Goal: Task Accomplishment & Management: Manage account settings

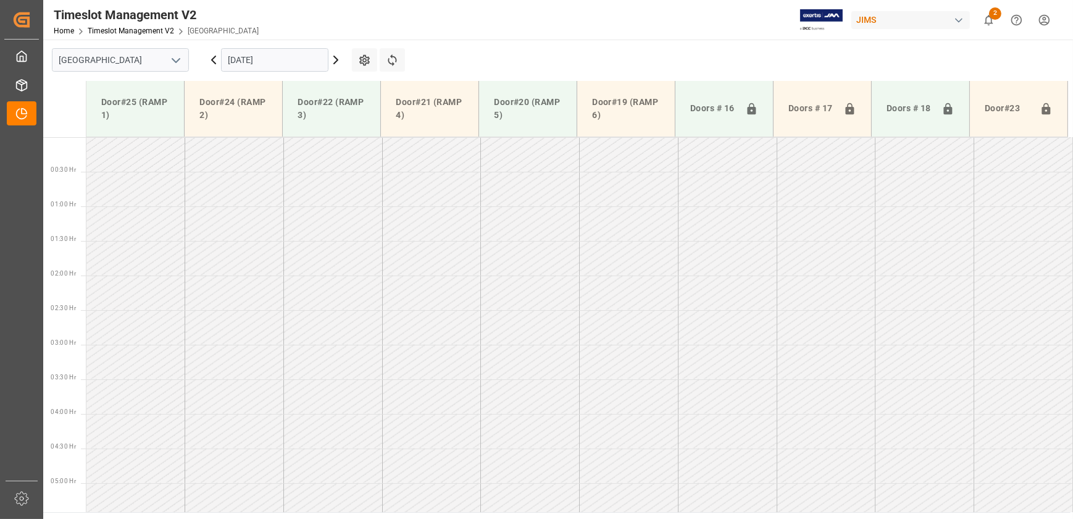
scroll to position [264, 0]
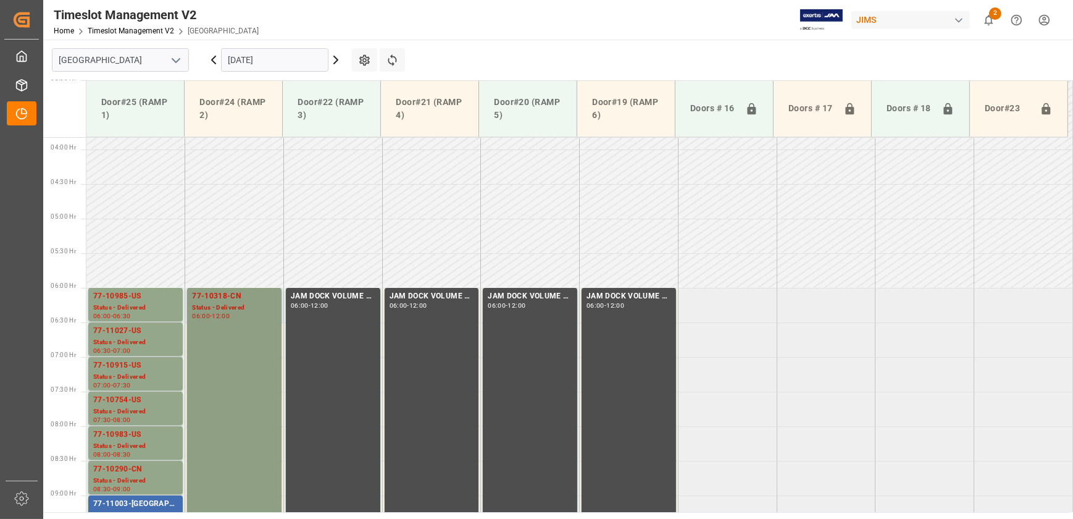
click at [238, 291] on div "77-10318-CN" at bounding box center [234, 296] width 85 height 12
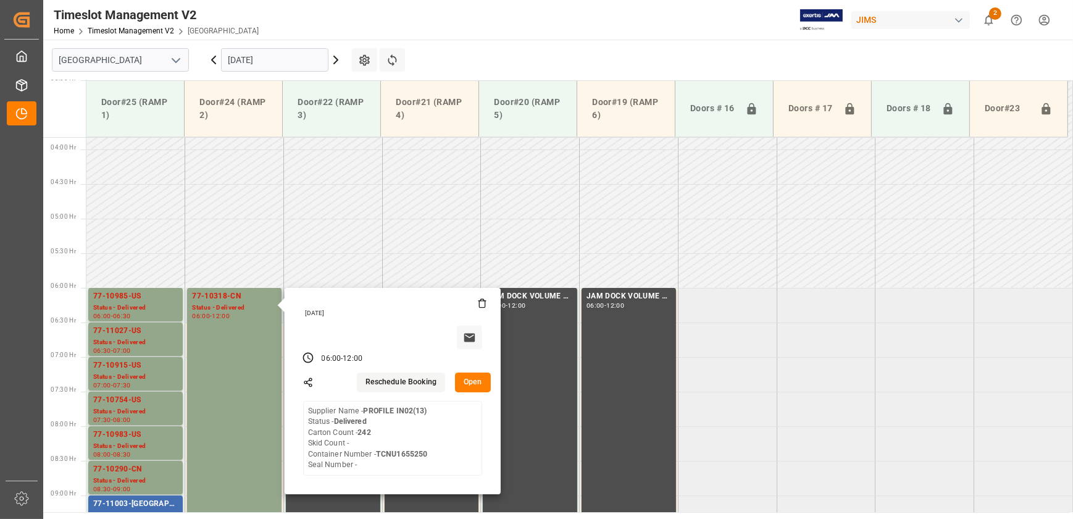
click at [473, 383] on button "Open" at bounding box center [473, 382] width 36 height 20
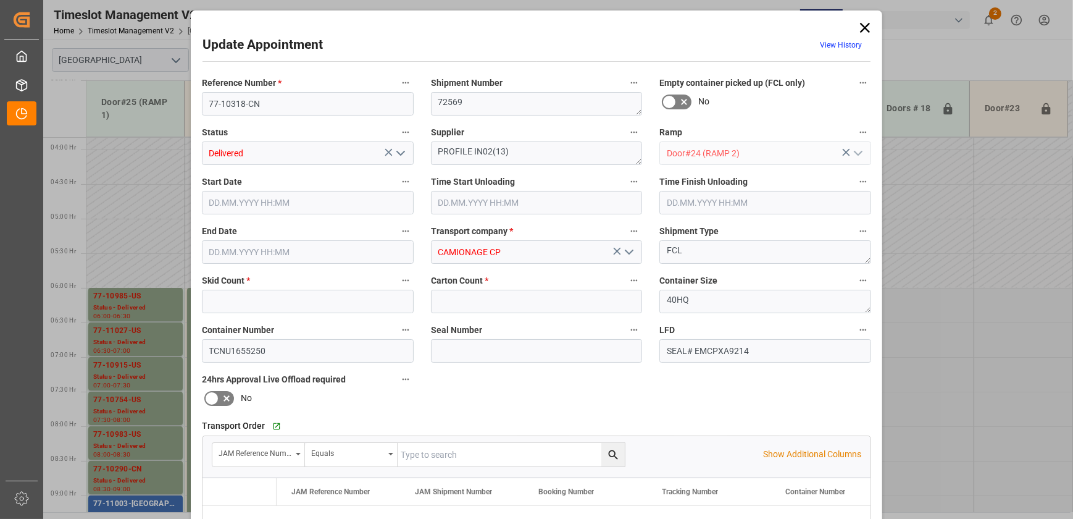
type input "0"
type input "242"
type input "[DATE] 06:00"
type input "[DATE] 06:30"
type input "[DATE] 12:00"
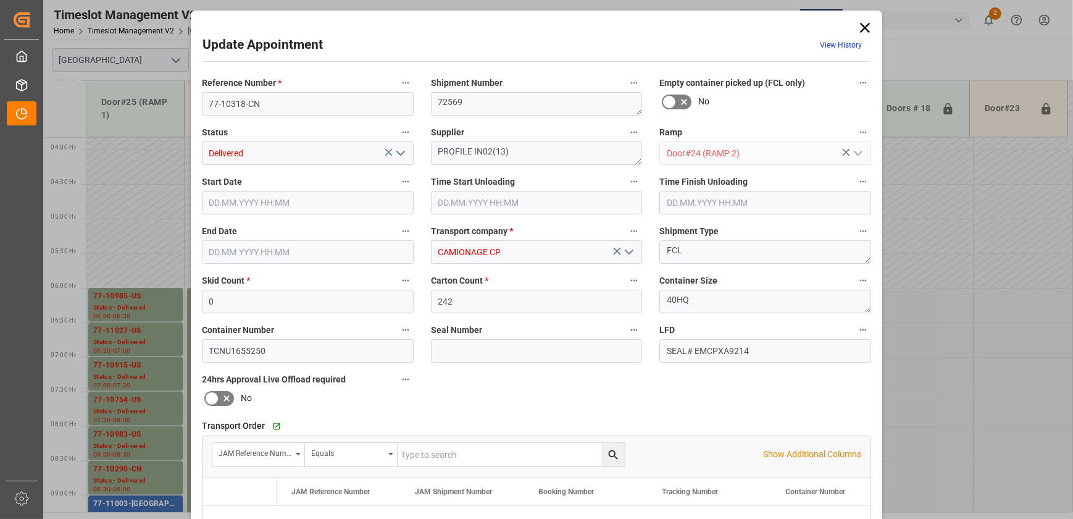
type input "[DATE] 14:53"
click at [278, 103] on input "77-10318-CN" at bounding box center [308, 103] width 212 height 23
click at [278, 104] on input "77-10318-CN" at bounding box center [308, 103] width 212 height 23
click at [118, 295] on div "Update Appointment View History Reference Number * 77-10318-CN Shipment Number …" at bounding box center [536, 259] width 1073 height 519
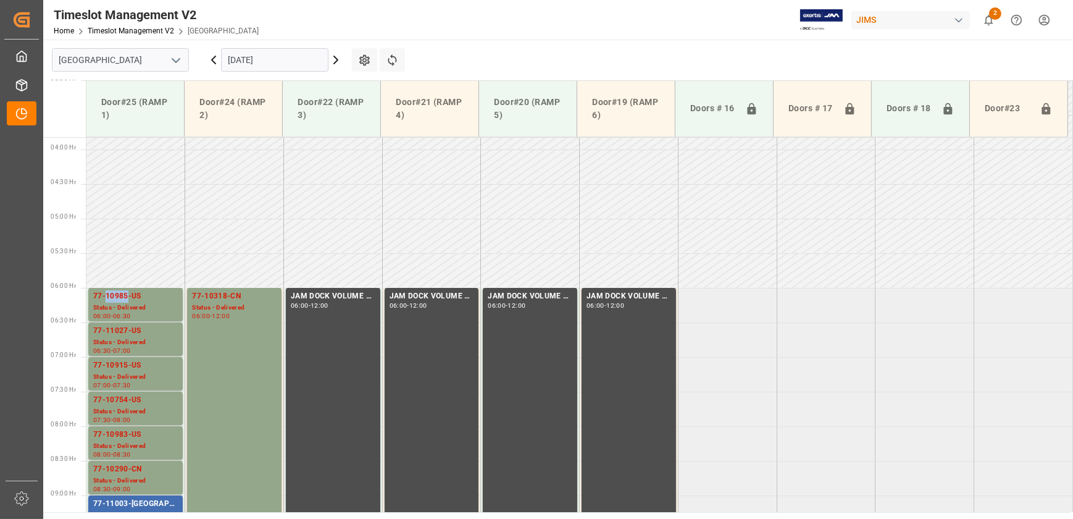
click at [118, 295] on div "77-10985-US" at bounding box center [135, 296] width 85 height 12
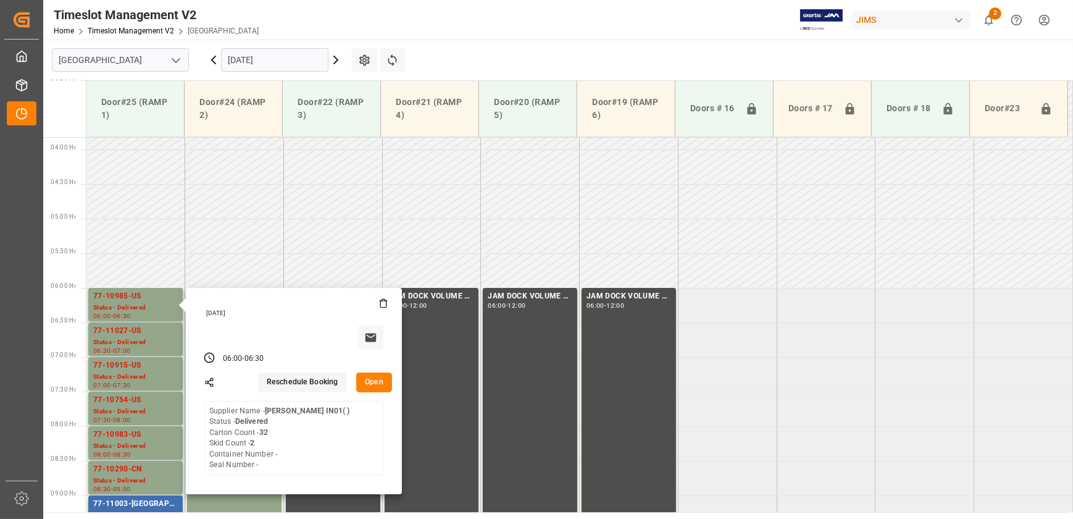
click at [378, 382] on button "Open" at bounding box center [374, 382] width 36 height 20
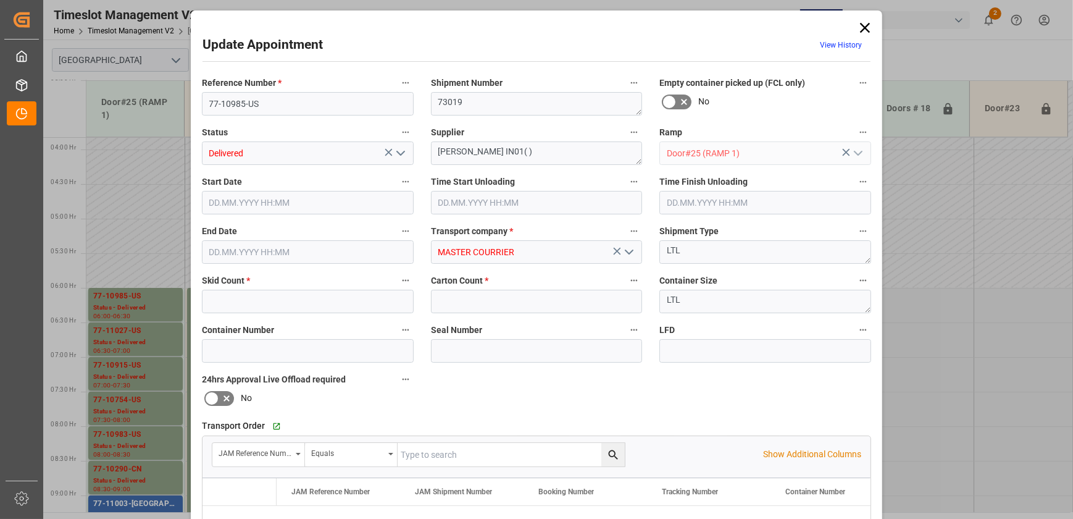
type input "2"
type input "32"
type input "18.09.2025 06:00"
type input "18.09.2025 08:30"
type input "18.09.2025 06:30"
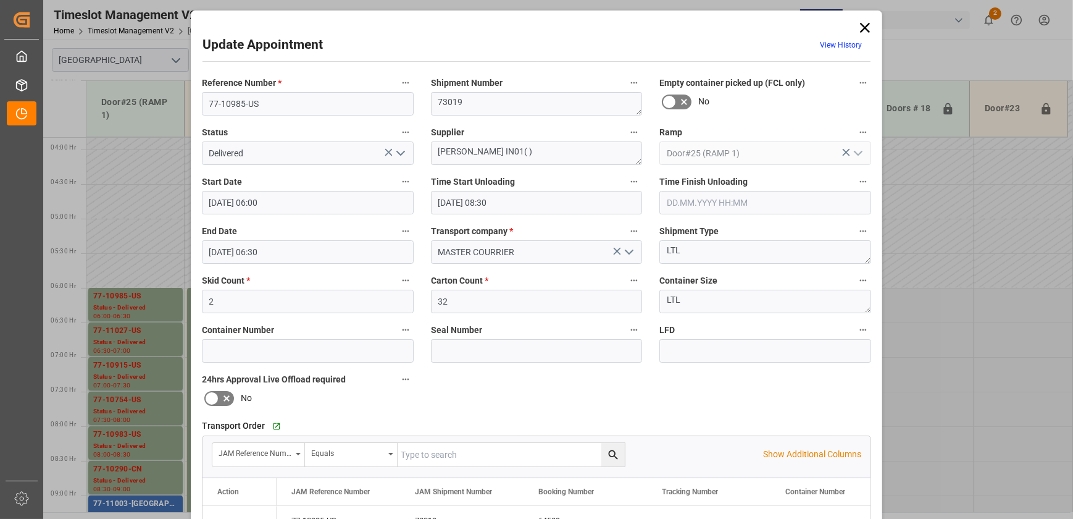
type input "15.09.2025 13:50"
click at [280, 104] on input "77-10985-US" at bounding box center [308, 103] width 212 height 23
click at [866, 24] on icon at bounding box center [865, 28] width 10 height 10
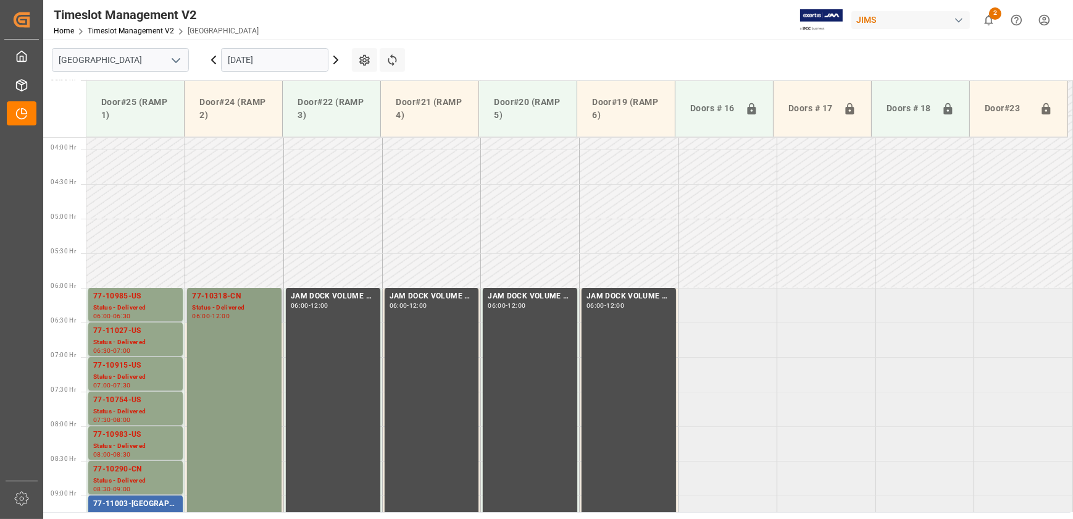
scroll to position [432, 0]
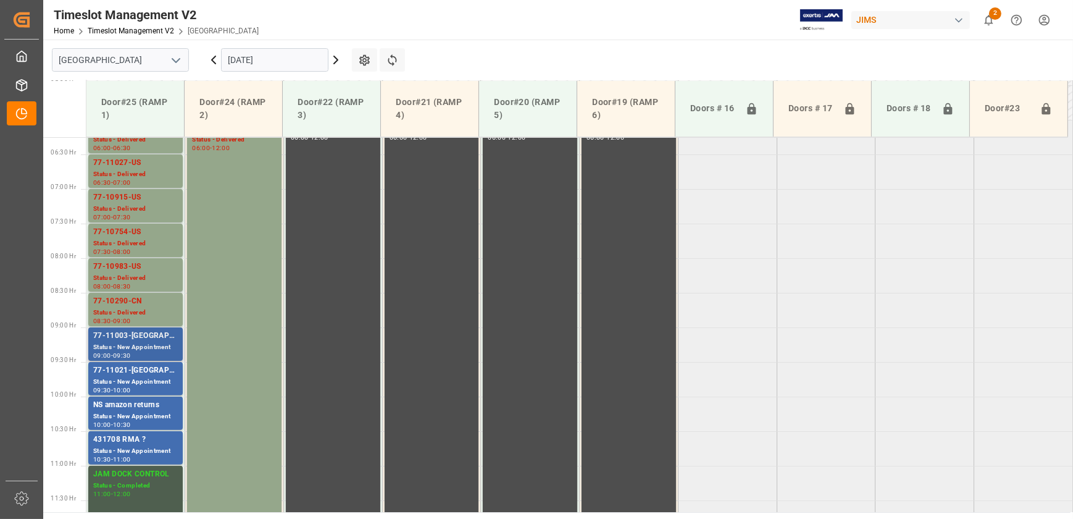
click at [138, 340] on div "77-11003-[GEOGRAPHIC_DATA]" at bounding box center [135, 336] width 85 height 12
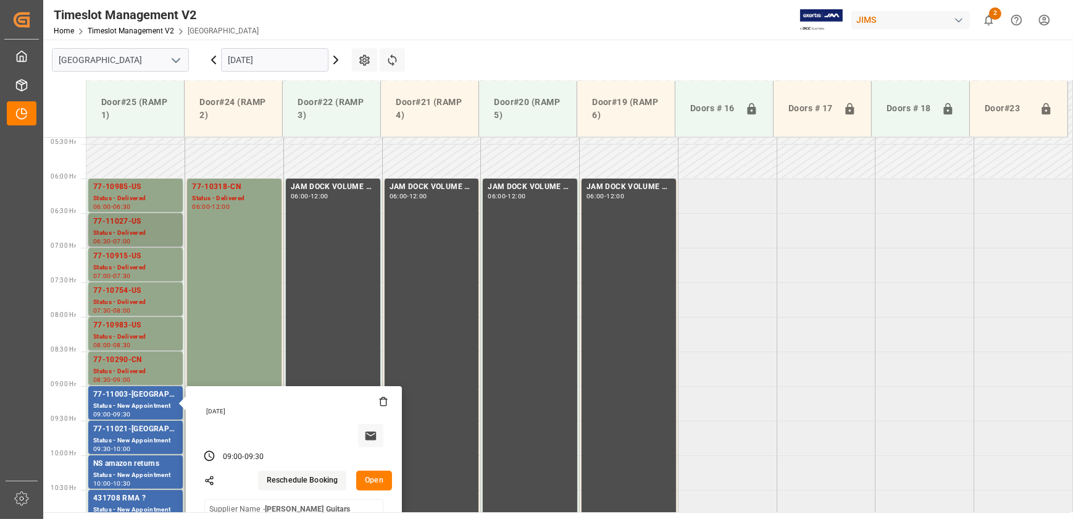
scroll to position [320, 0]
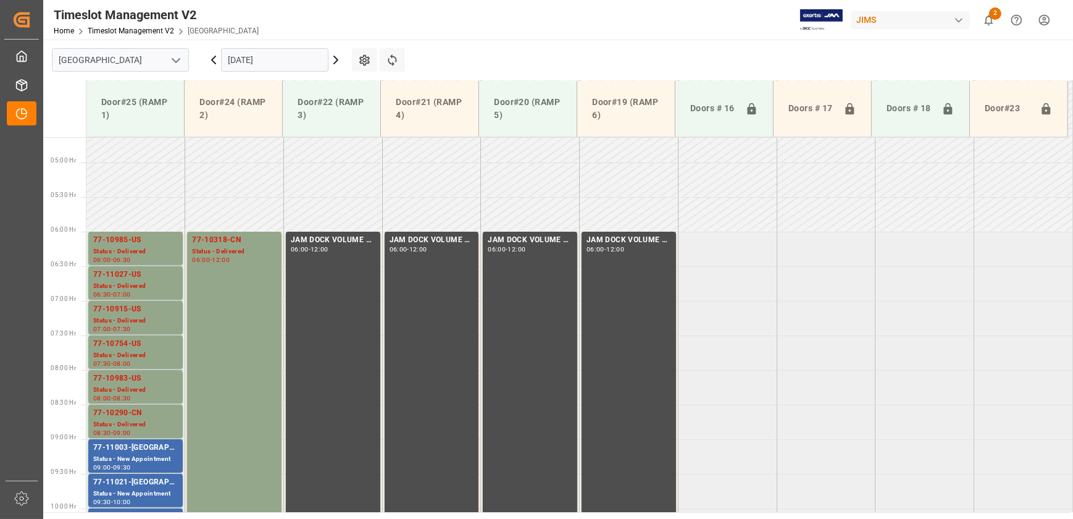
click at [143, 284] on div "Status - Delivered" at bounding box center [135, 286] width 85 height 10
click at [136, 321] on div "Status - Delivered" at bounding box center [135, 320] width 85 height 10
click at [128, 296] on div "07:00" at bounding box center [122, 294] width 18 height 6
click at [147, 317] on div "Status - Delivered" at bounding box center [135, 320] width 85 height 10
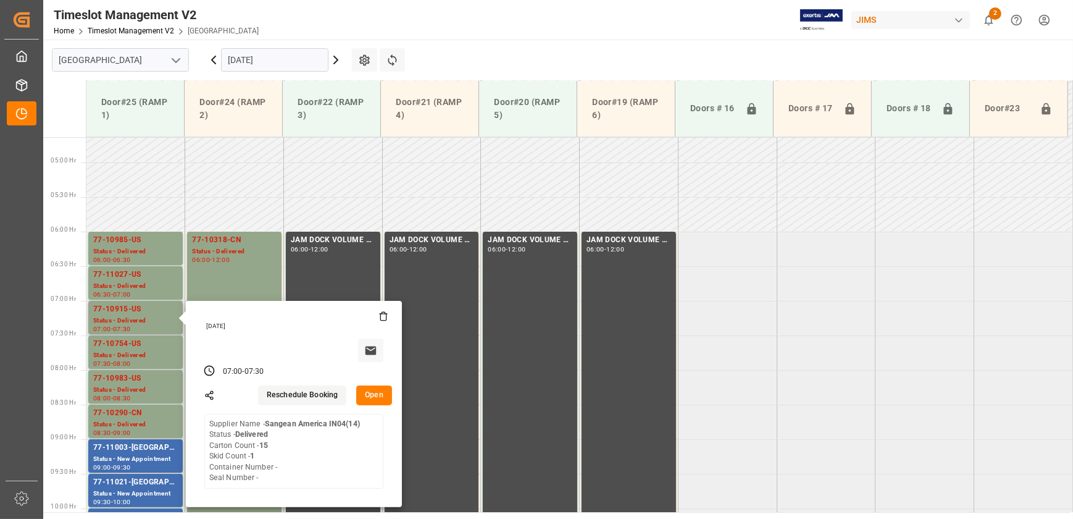
click at [373, 396] on button "Open" at bounding box center [374, 395] width 36 height 20
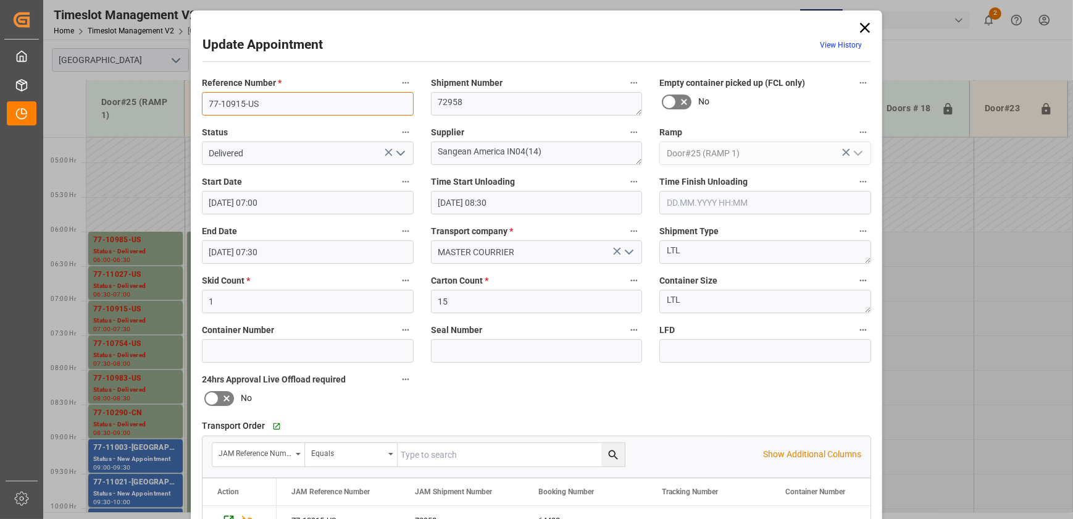
click at [256, 95] on input "77-10915-US" at bounding box center [308, 103] width 212 height 23
click at [160, 286] on div "Update Appointment View History Reference Number * 77-10915-US Shipment Number …" at bounding box center [536, 259] width 1073 height 519
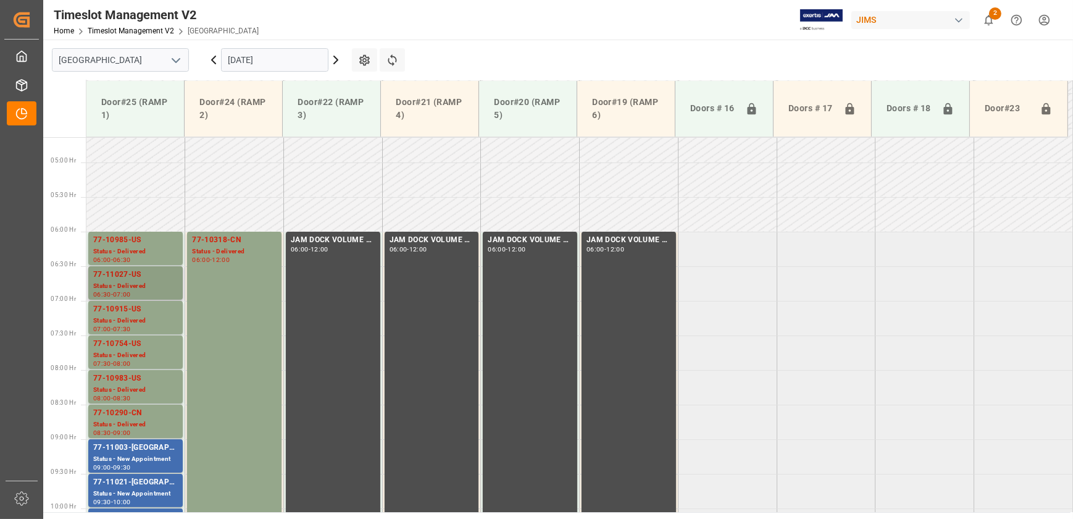
click at [151, 283] on div "Status - Delivered" at bounding box center [135, 286] width 85 height 10
click at [150, 339] on div "77-10754-US" at bounding box center [135, 344] width 85 height 12
click at [135, 241] on div "77-10985-US" at bounding box center [135, 240] width 85 height 12
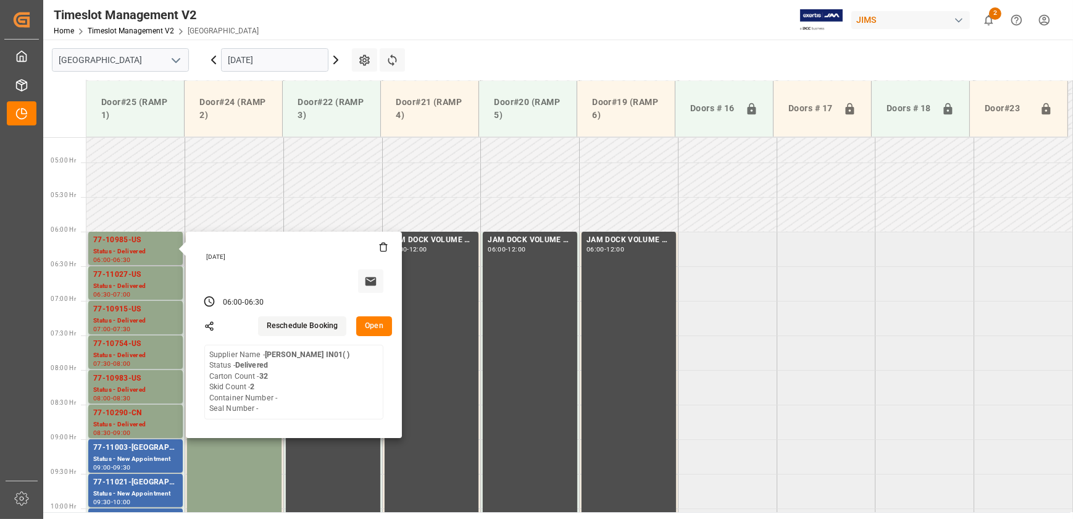
click at [385, 322] on button "Open" at bounding box center [374, 326] width 36 height 20
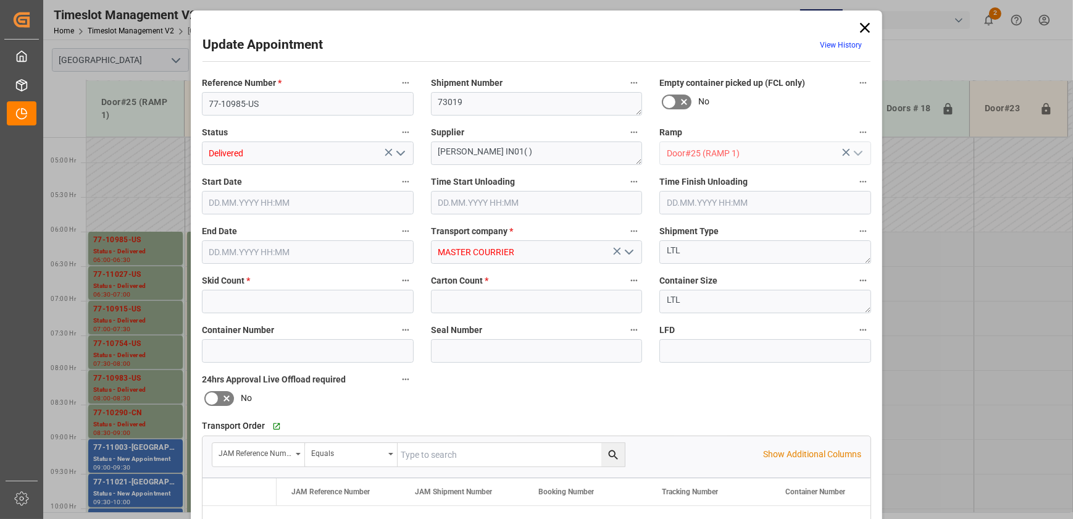
type input "2"
type input "32"
type input "18.09.2025 06:00"
type input "18.09.2025 08:30"
type input "18.09.2025 06:30"
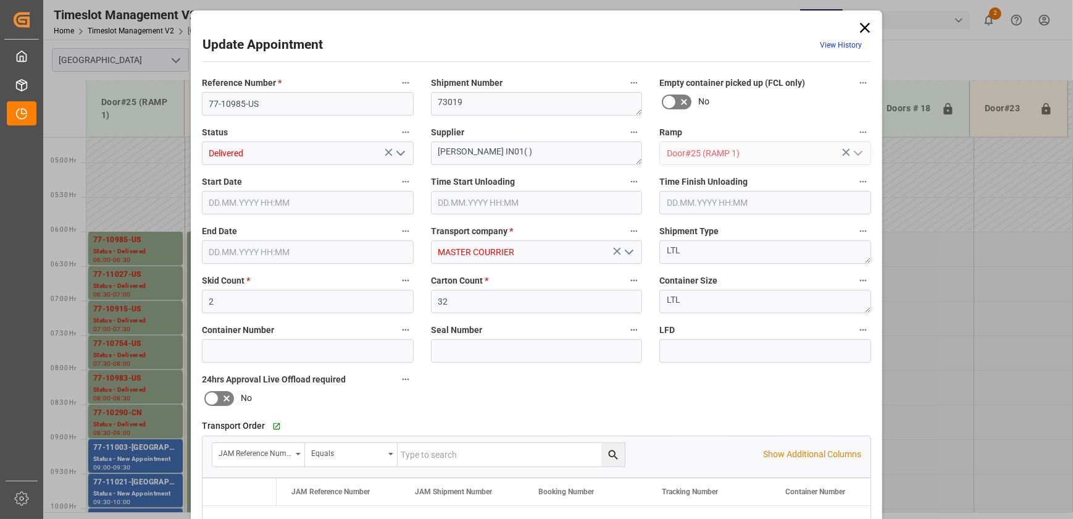
type input "15.09.2025 13:50"
click at [276, 105] on input "77-10985-US" at bounding box center [308, 103] width 212 height 23
drag, startPoint x: 854, startPoint y: 24, endPoint x: 863, endPoint y: 21, distance: 9.2
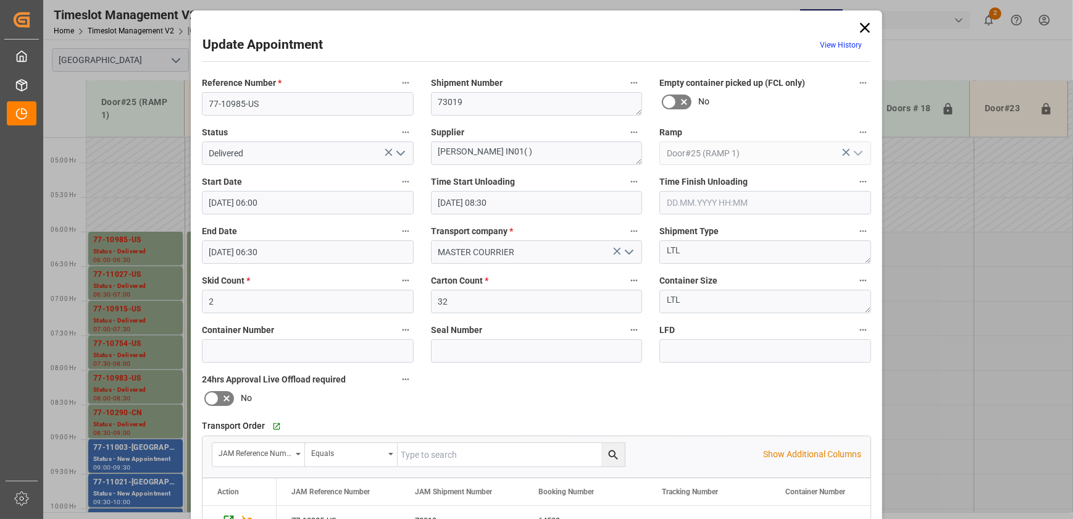
click at [858, 22] on icon at bounding box center [864, 27] width 17 height 17
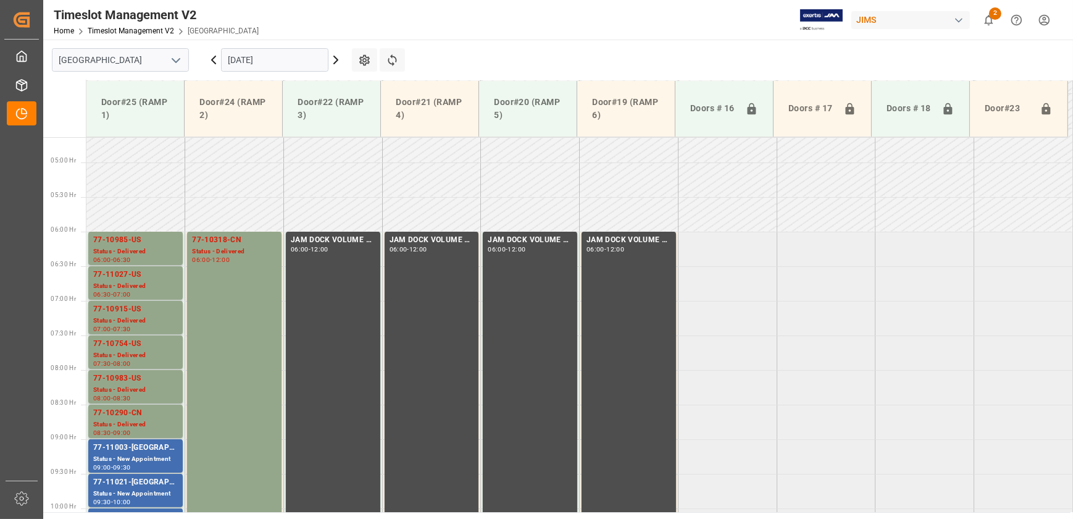
click at [863, 21] on div "JIMS" at bounding box center [910, 20] width 119 height 18
click at [261, 56] on html "Created by potrace 1.15, written by Peter Selinger 2001-2017 Created by potrace…" at bounding box center [536, 259] width 1073 height 519
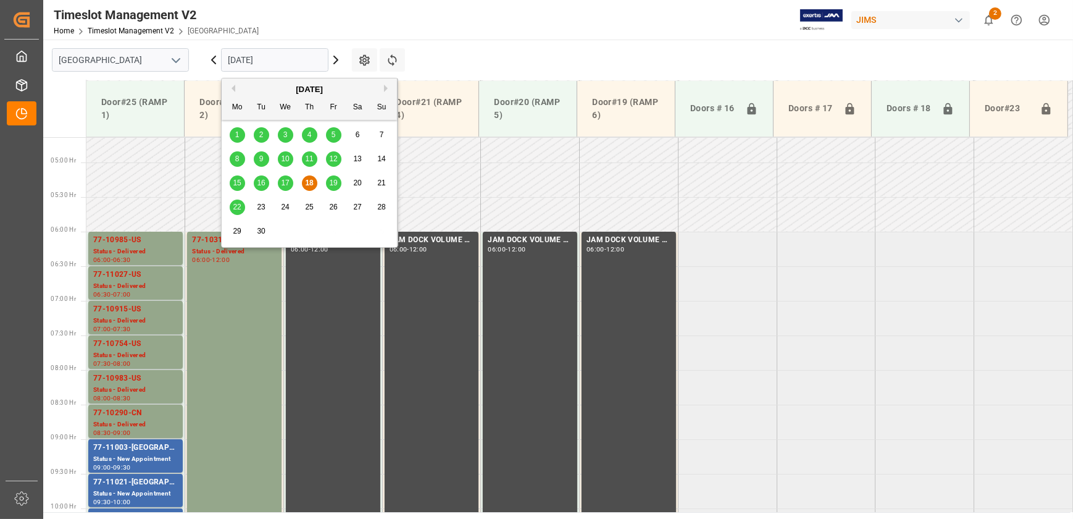
click at [310, 185] on span "18" at bounding box center [309, 182] width 8 height 9
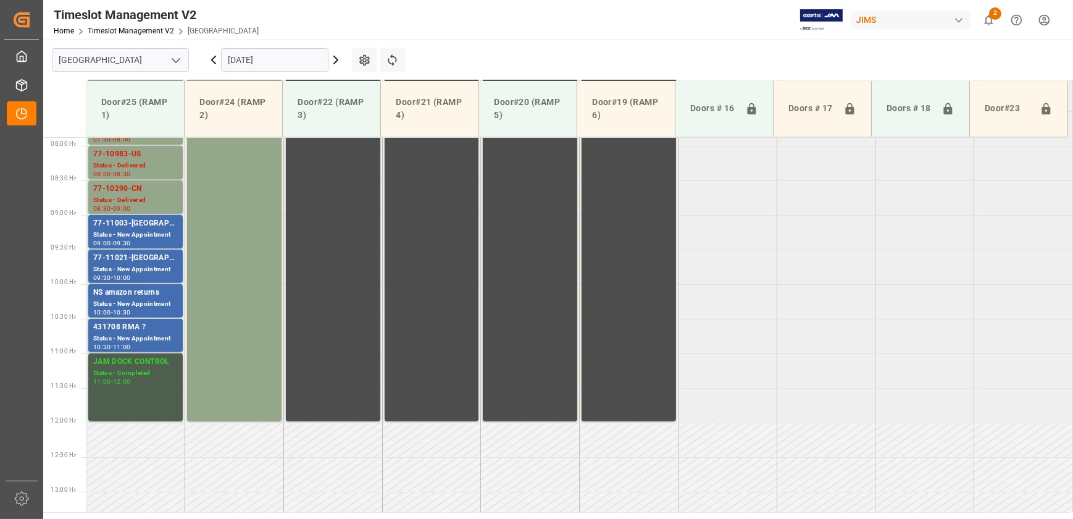
scroll to position [377, 0]
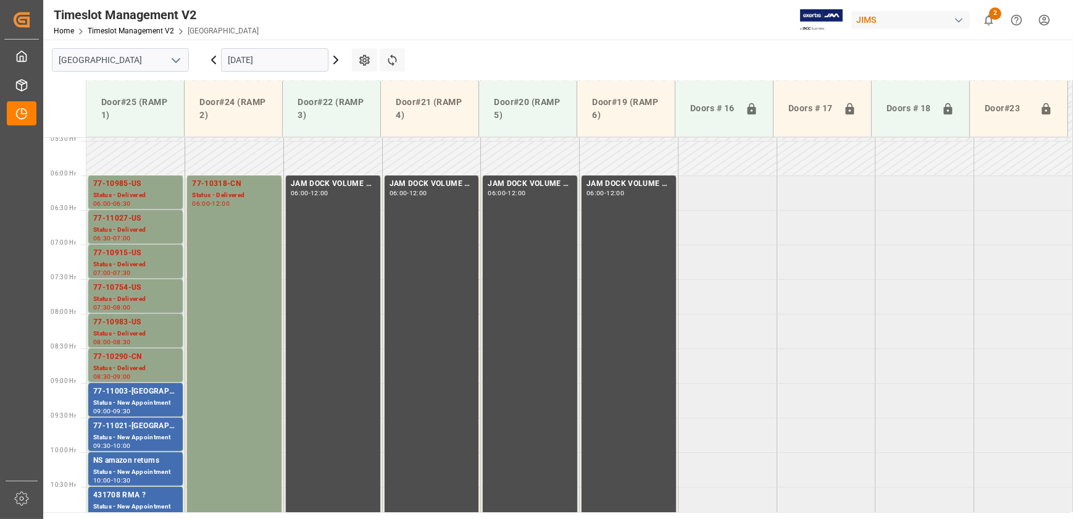
click at [334, 63] on icon at bounding box center [336, 59] width 4 height 7
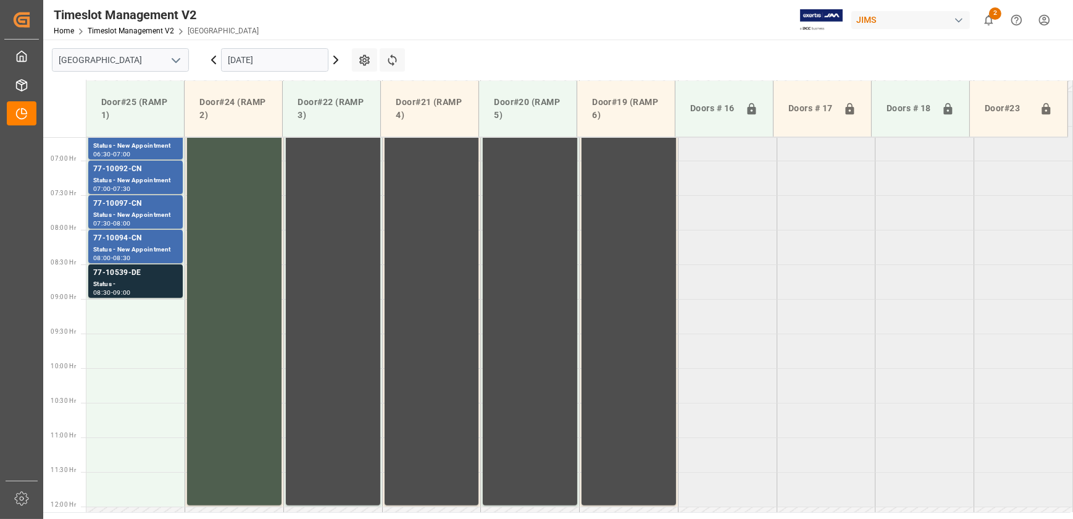
scroll to position [636, 0]
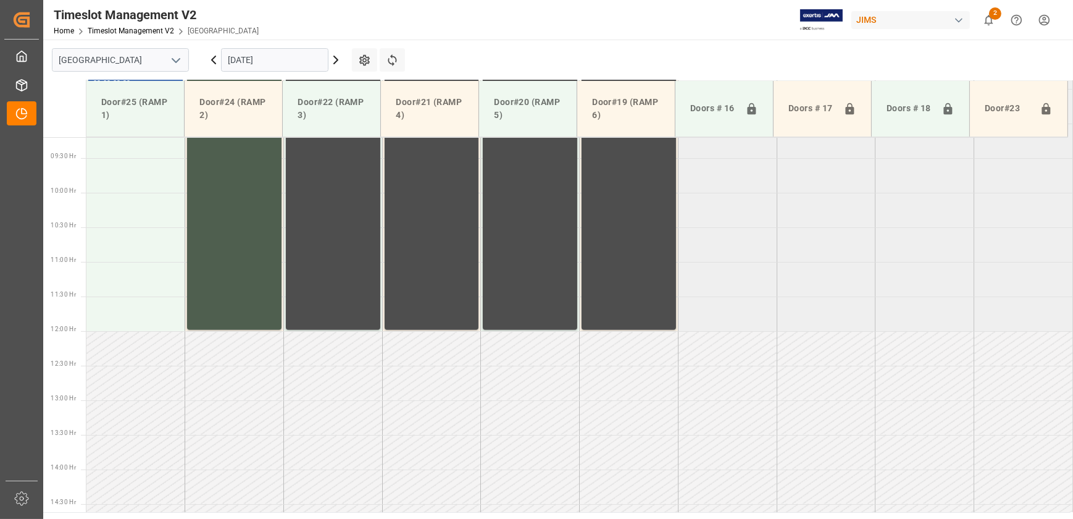
click at [210, 56] on icon at bounding box center [213, 59] width 15 height 15
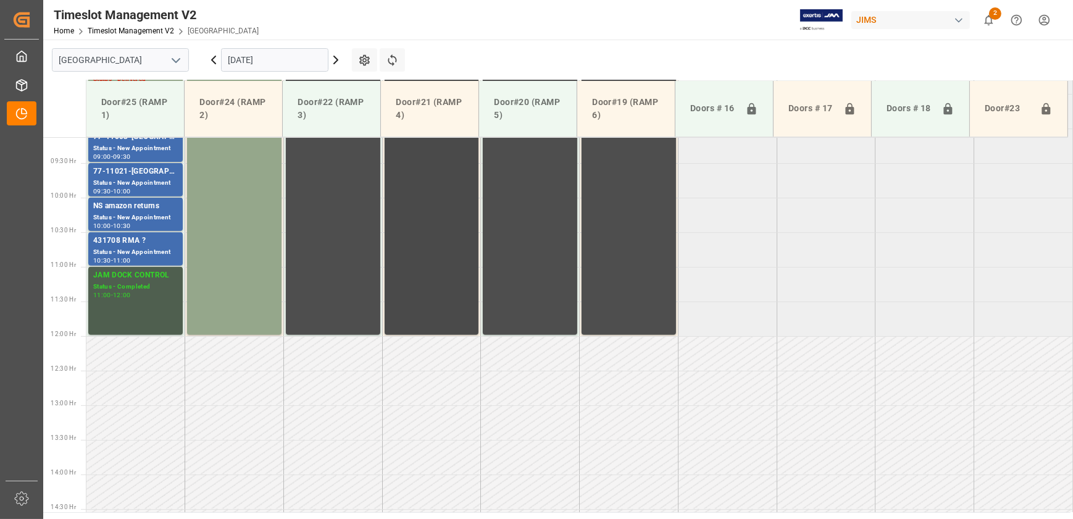
scroll to position [528, 0]
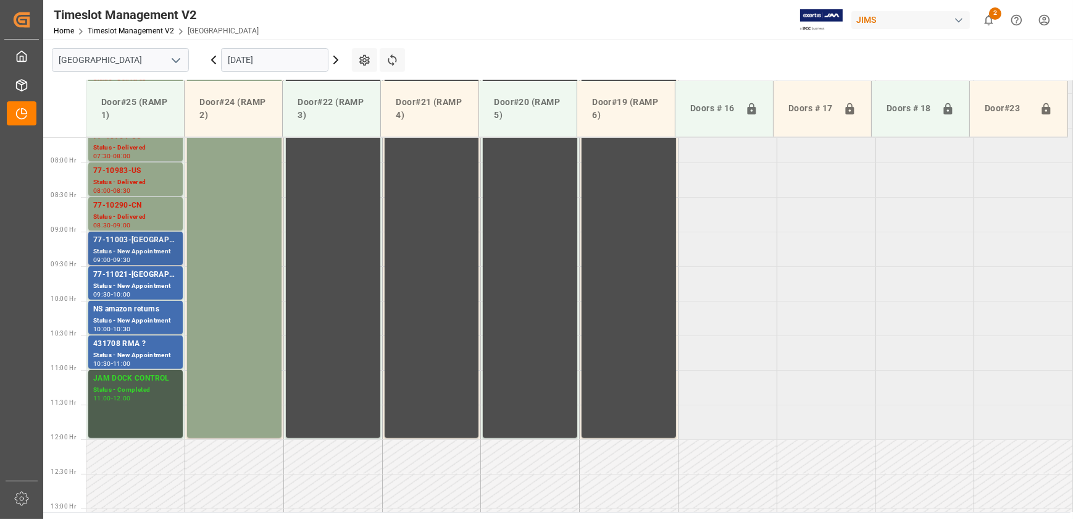
click at [101, 235] on div "77-11003-[GEOGRAPHIC_DATA]" at bounding box center [135, 240] width 85 height 12
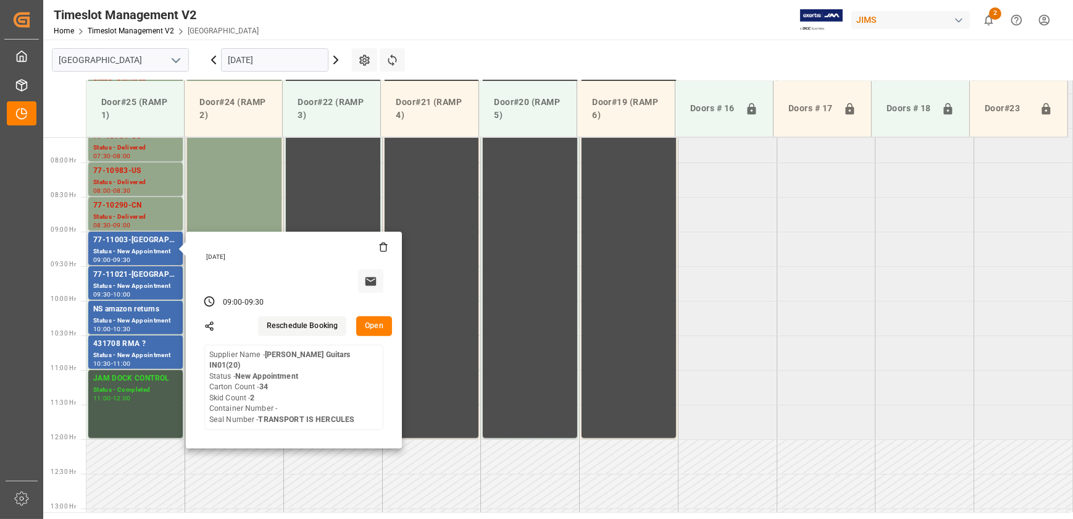
click at [375, 316] on button "Open" at bounding box center [374, 326] width 36 height 20
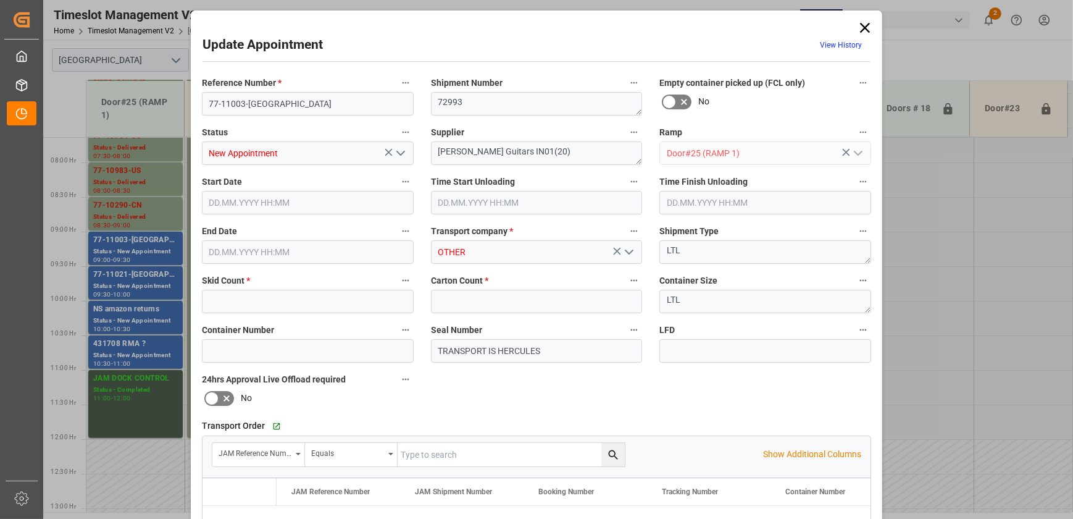
type input "2"
type input "34"
type input "18.09.2025 09:00"
type input "18.09.2025 09:30"
type input "16.09.2025 14:12"
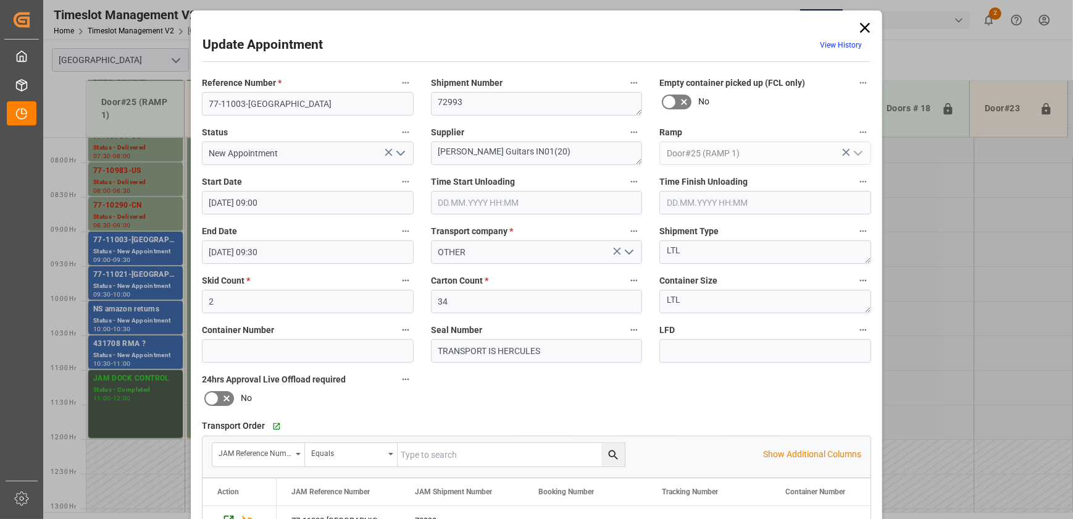
click at [136, 301] on div "Update Appointment View History Reference Number * 77-11003-US Shipment Number …" at bounding box center [536, 259] width 1073 height 519
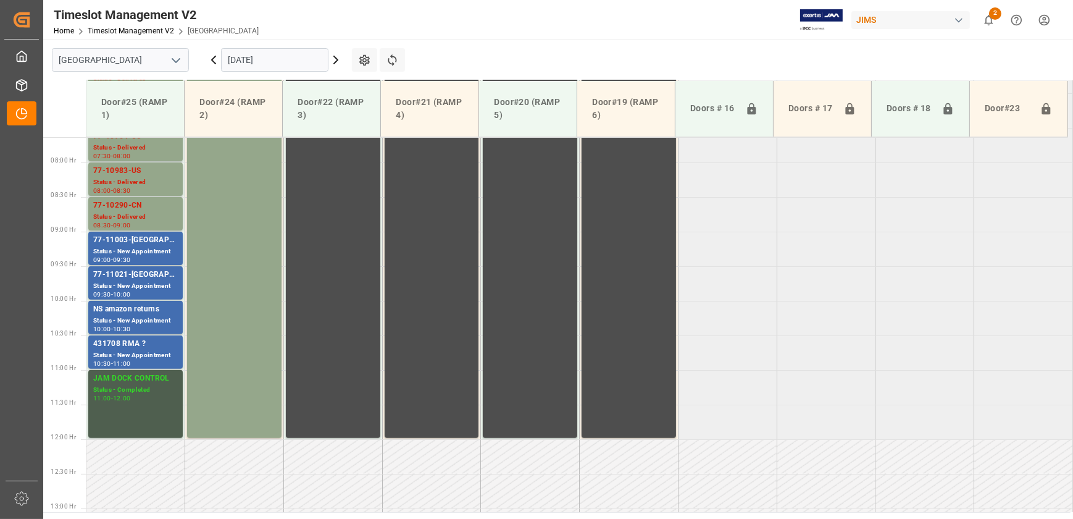
click at [130, 283] on div "Status - New Appointment" at bounding box center [135, 286] width 85 height 10
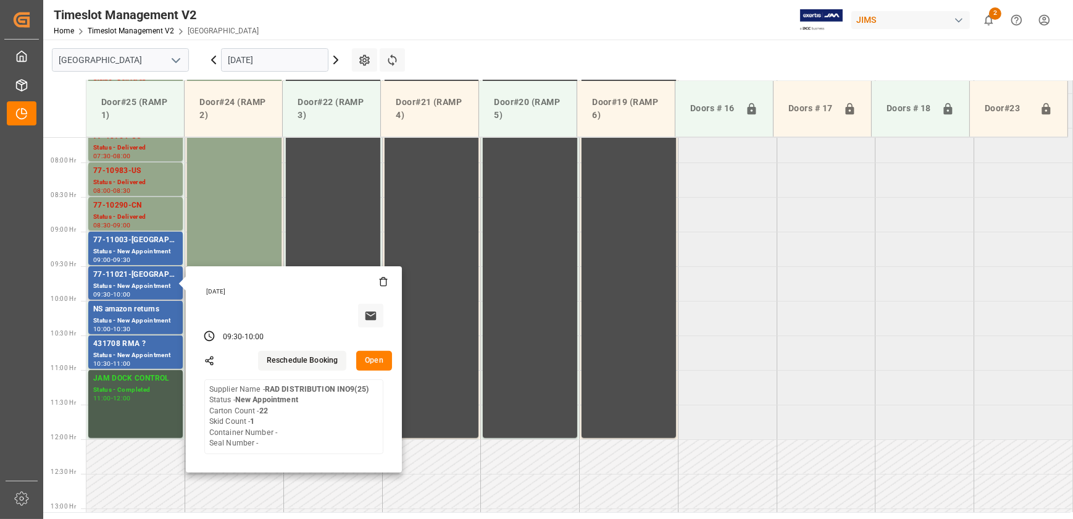
click at [382, 359] on button "Open" at bounding box center [374, 361] width 36 height 20
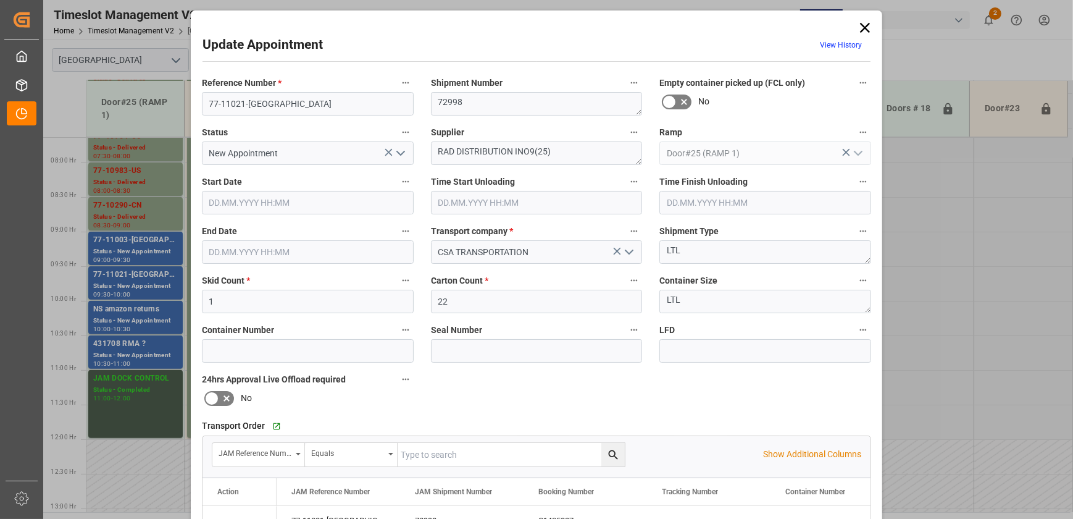
type input "18.09.2025 09:30"
type input "18.09.2025 10:00"
type input "16.09.2025 14:27"
click at [401, 154] on icon "open menu" at bounding box center [400, 153] width 15 height 15
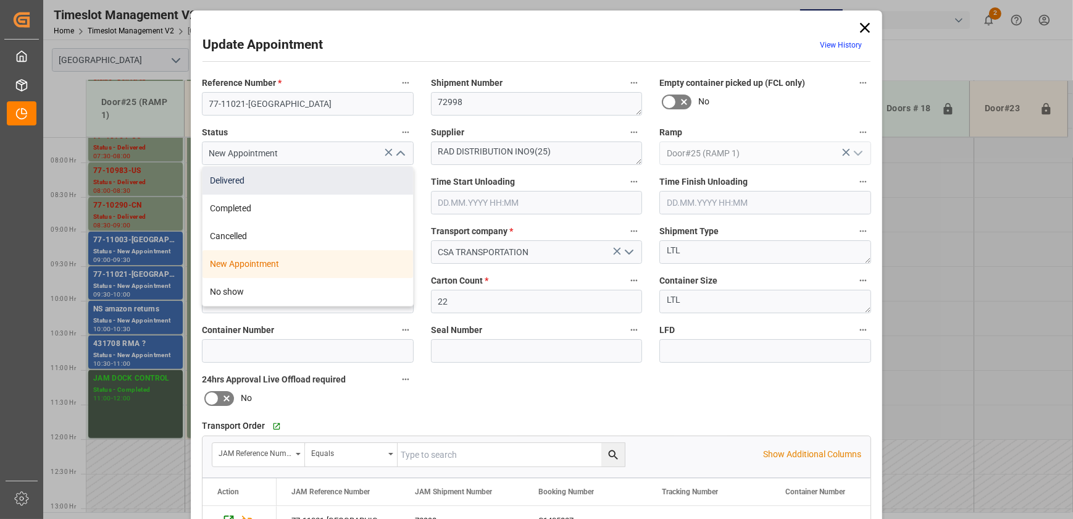
click at [343, 184] on div "Delivered" at bounding box center [308, 181] width 211 height 28
type input "Delivered"
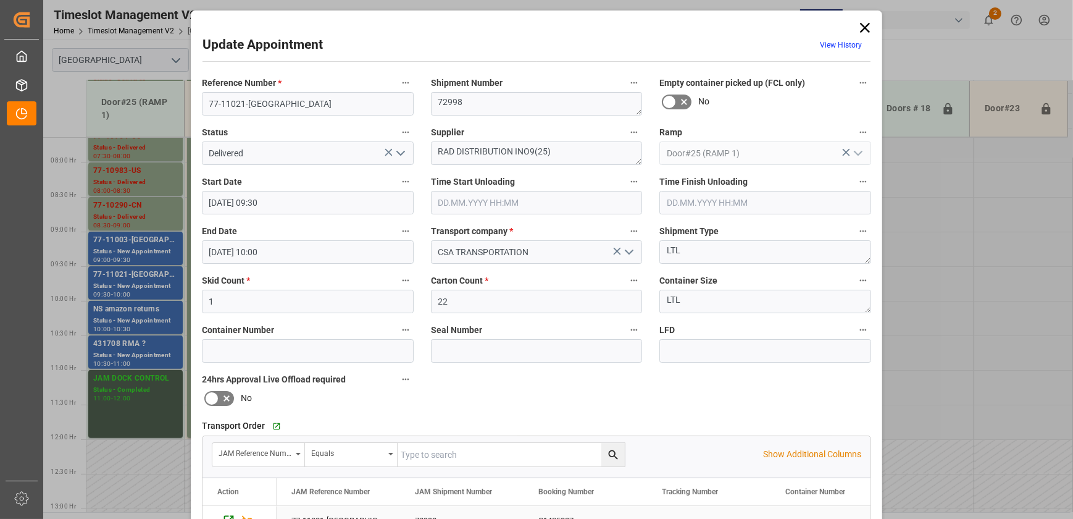
scroll to position [231, 0]
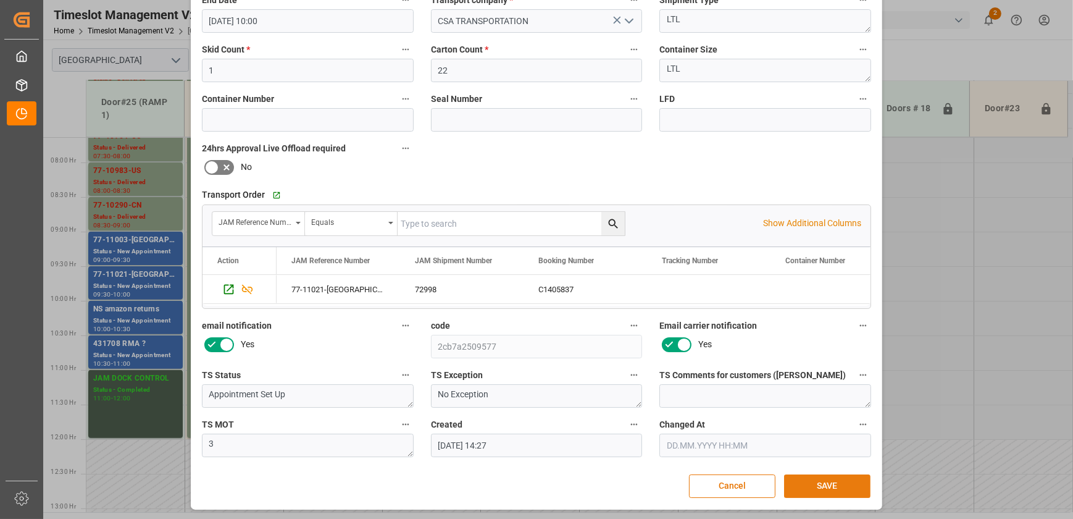
click at [827, 487] on button "SAVE" at bounding box center [827, 485] width 86 height 23
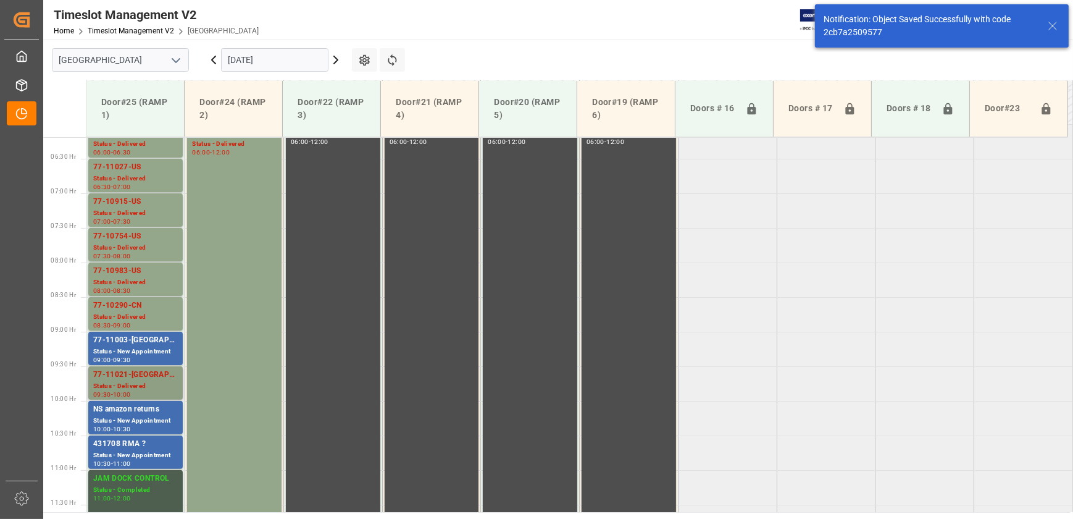
scroll to position [558, 0]
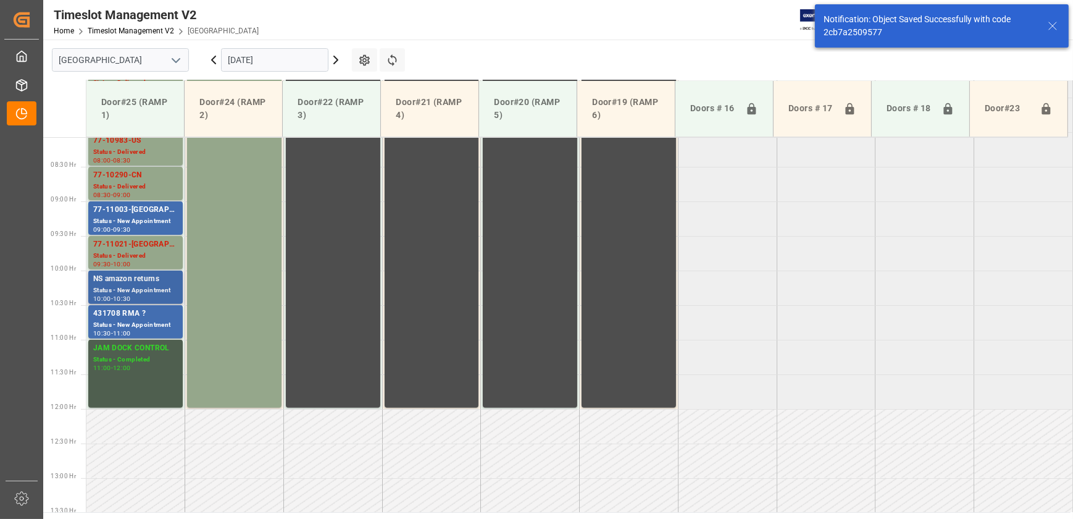
click at [151, 286] on div "Status - New Appointment" at bounding box center [135, 290] width 85 height 10
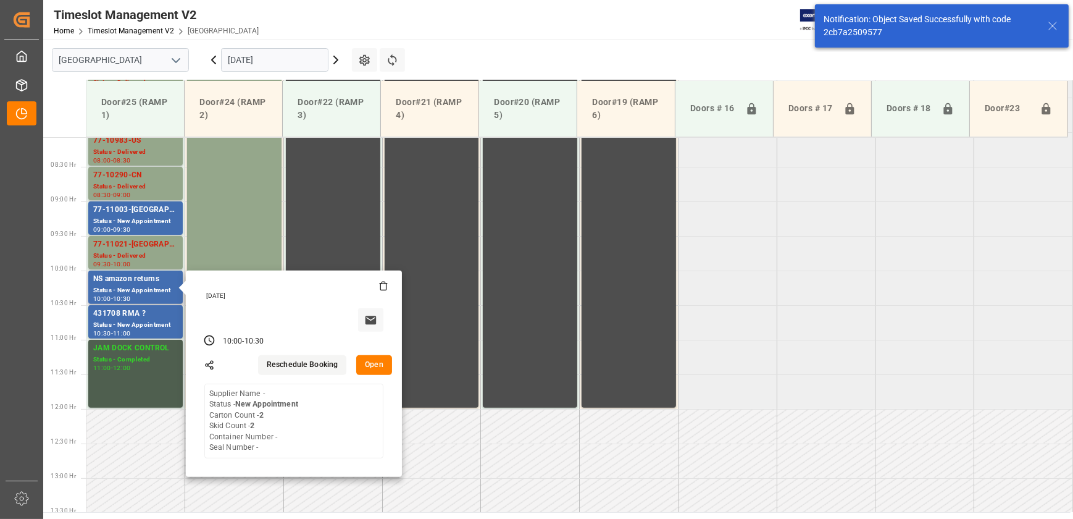
click at [374, 370] on button "Open" at bounding box center [374, 365] width 36 height 20
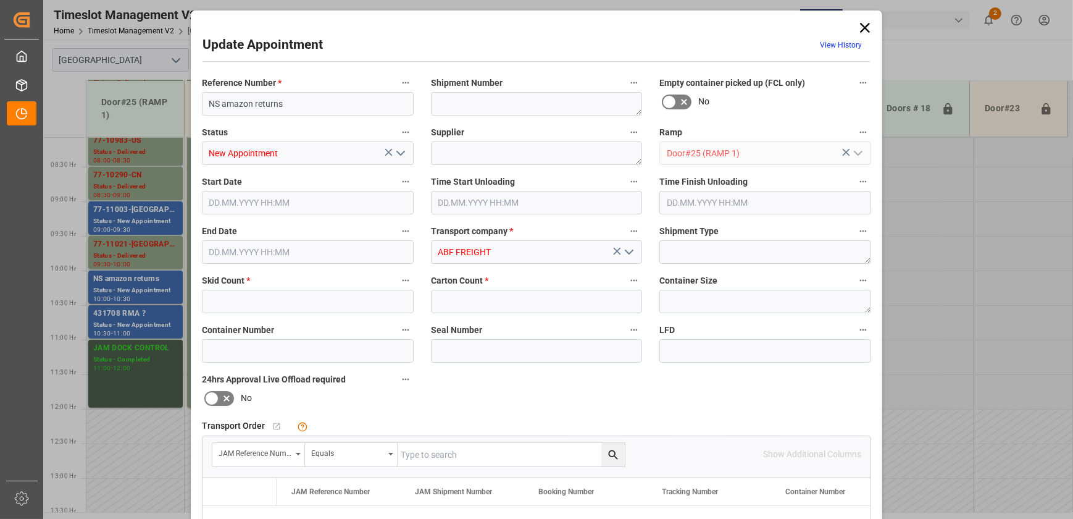
type input "2"
type input "18.09.2025 10:00"
type input "18.09.2025 10:30"
type input "16.09.2025 14:47"
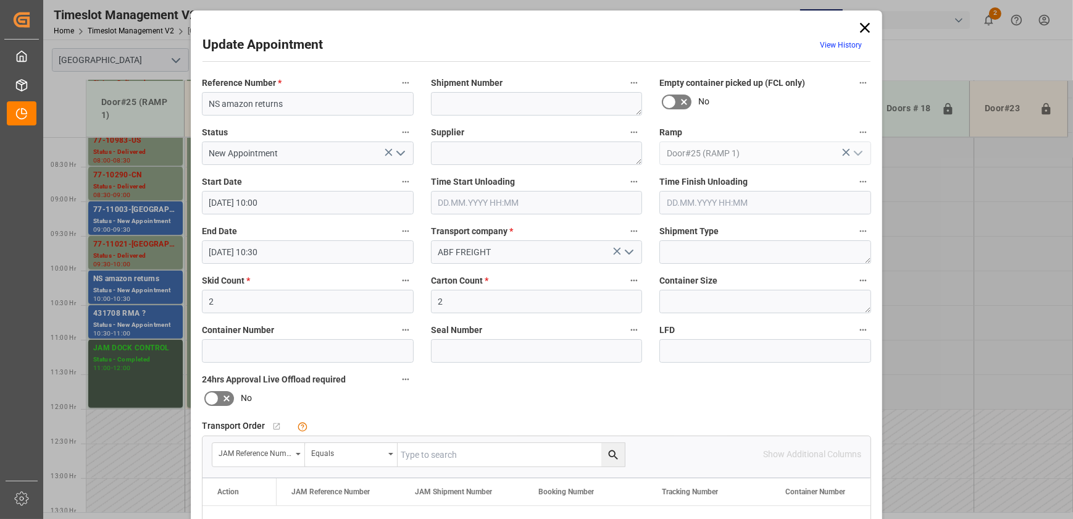
click at [404, 150] on icon "open menu" at bounding box center [400, 153] width 15 height 15
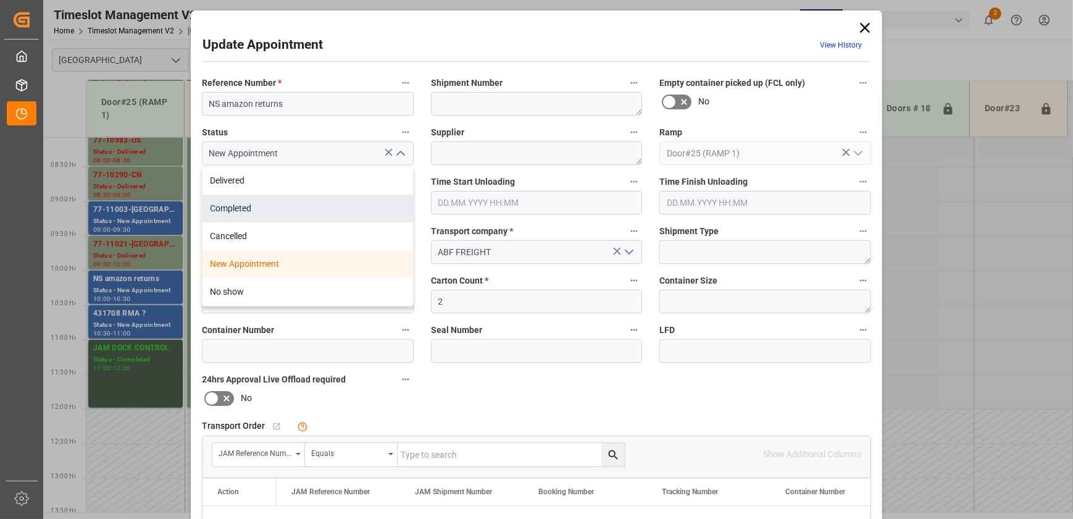
click at [346, 205] on div "Completed" at bounding box center [308, 208] width 211 height 28
type input "Completed"
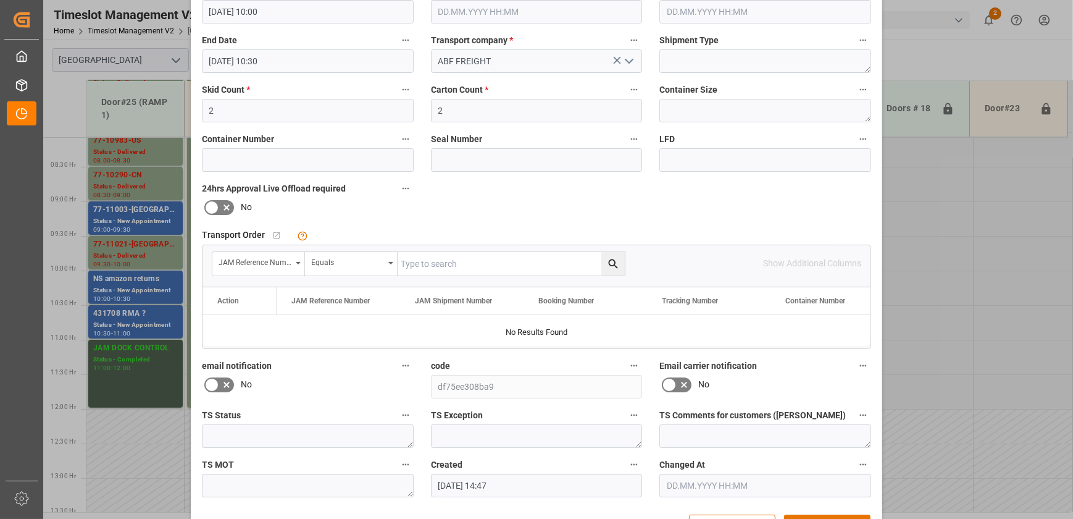
scroll to position [231, 0]
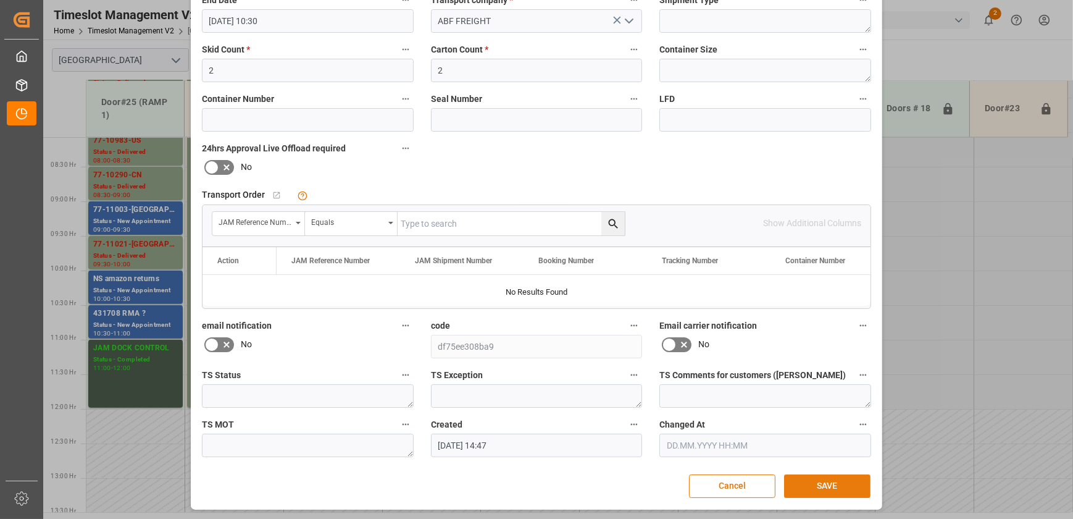
click at [821, 485] on button "SAVE" at bounding box center [827, 485] width 86 height 23
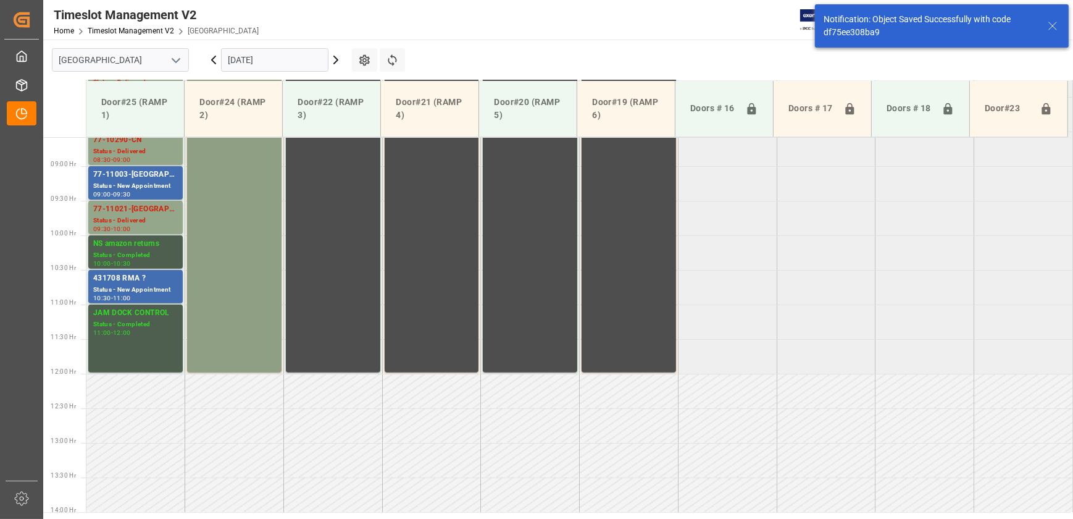
scroll to position [627, 0]
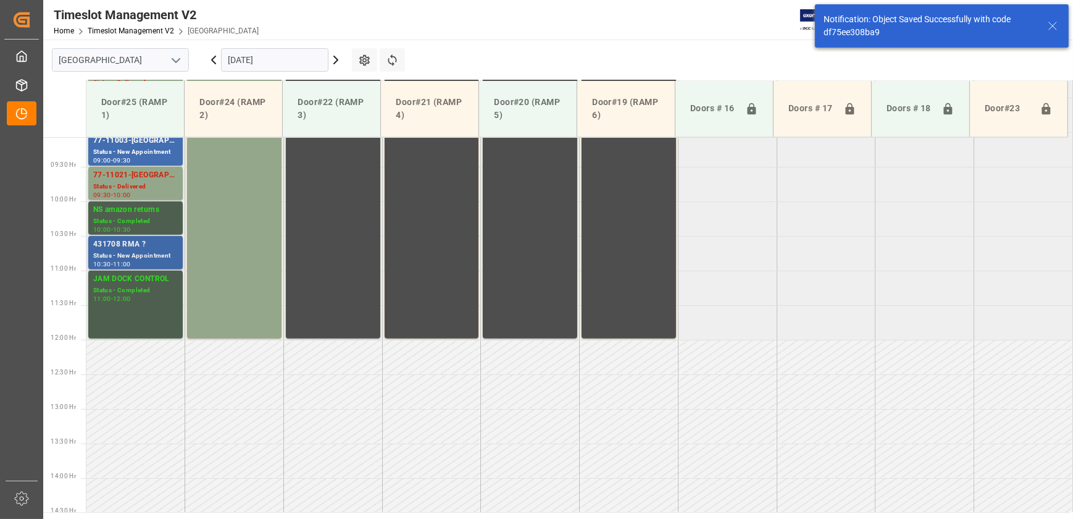
click at [162, 257] on div "Status - New Appointment" at bounding box center [135, 256] width 85 height 10
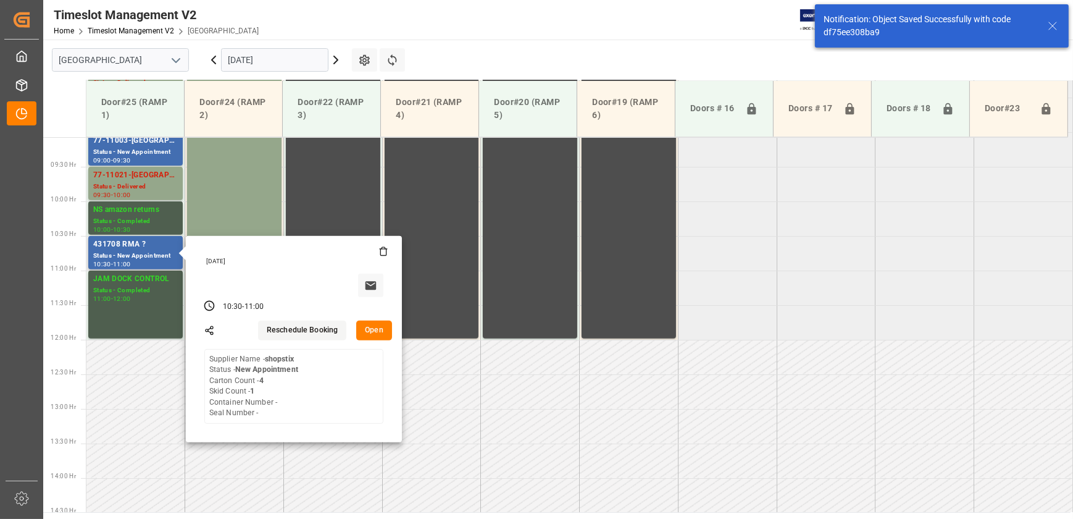
click at [377, 332] on button "Open" at bounding box center [374, 330] width 36 height 20
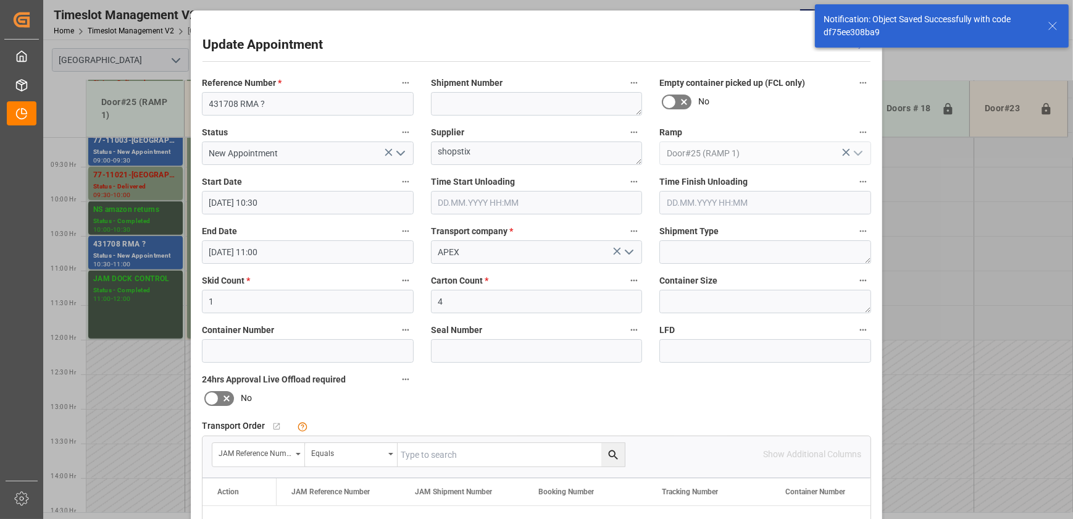
click at [401, 154] on icon "open menu" at bounding box center [400, 153] width 15 height 15
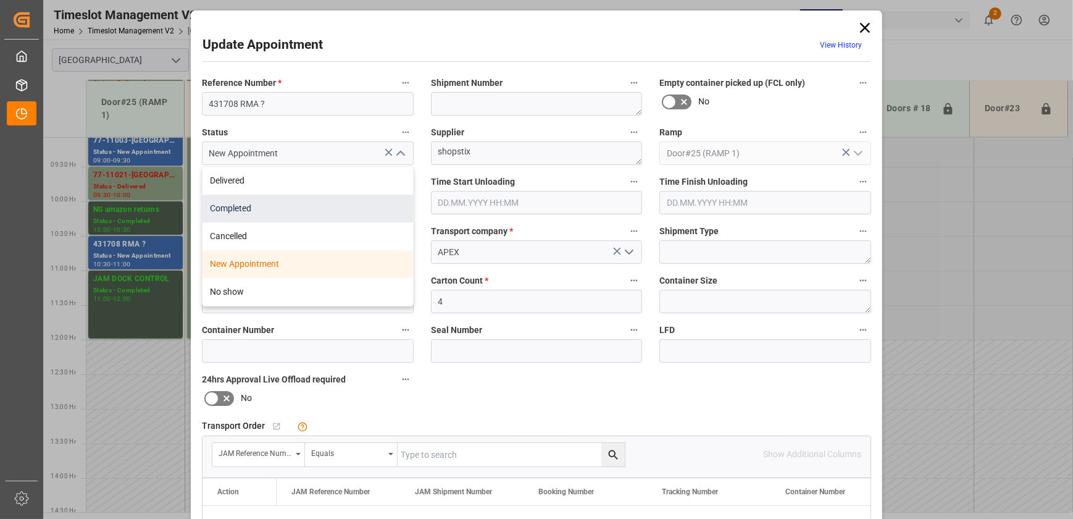
click at [345, 204] on div "Completed" at bounding box center [308, 208] width 211 height 28
type input "Completed"
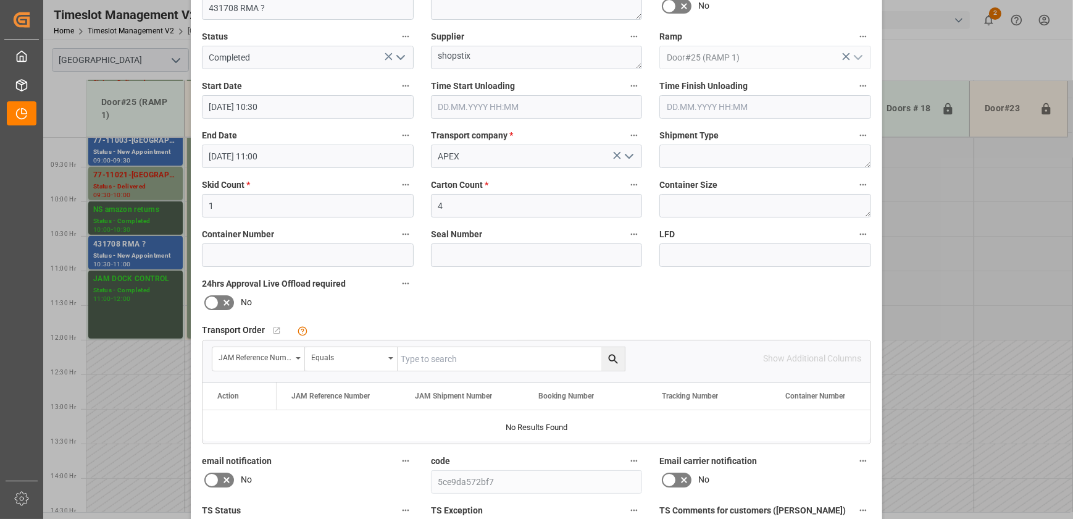
scroll to position [231, 0]
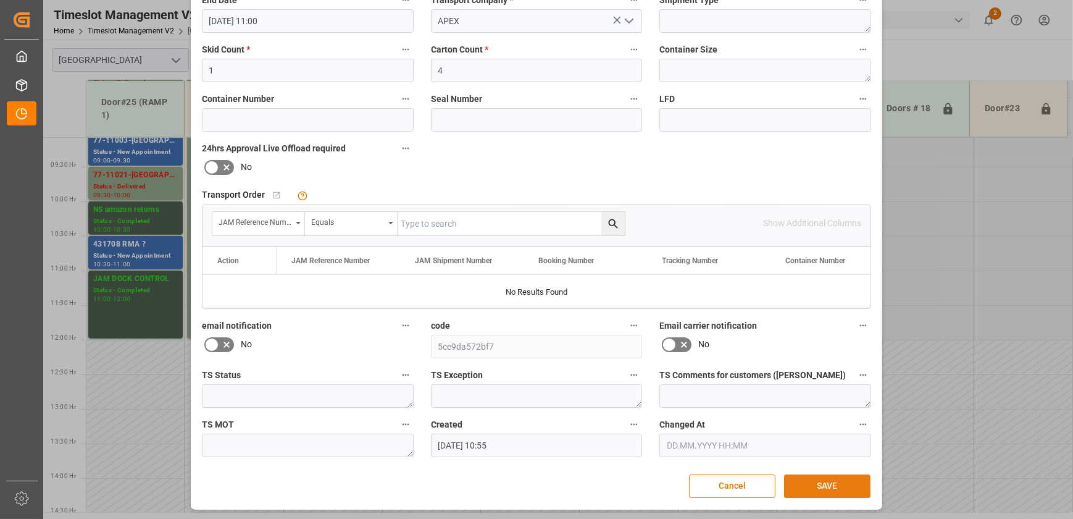
click at [803, 479] on button "SAVE" at bounding box center [827, 485] width 86 height 23
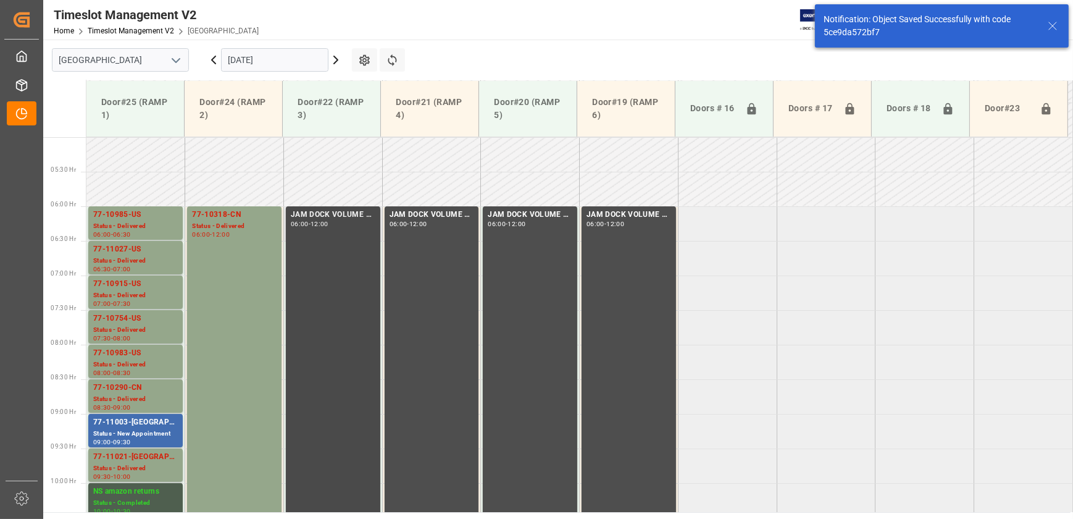
scroll to position [459, 0]
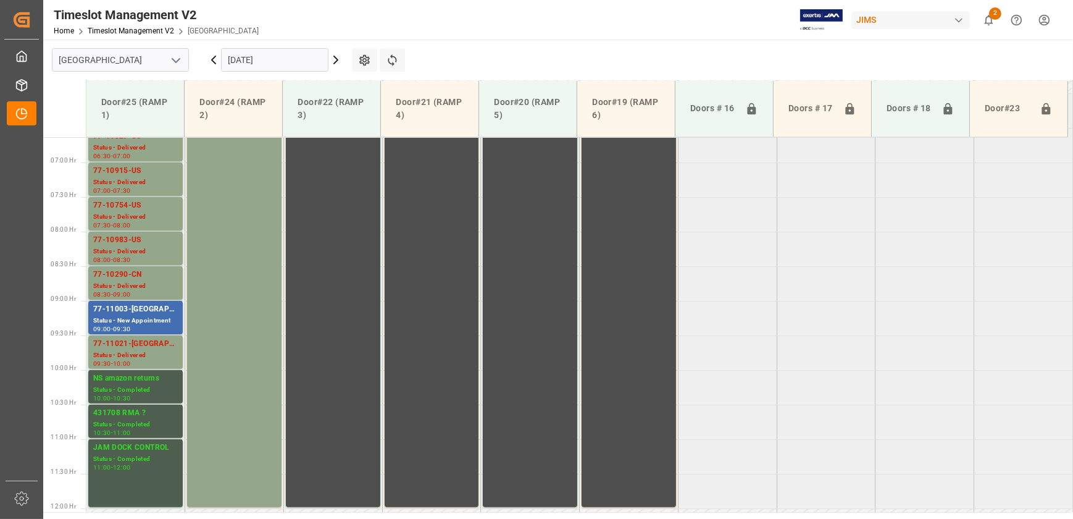
click at [787, 343] on tabel "77-10985-US Status - Delivered 06:00 - 06:30 77-10318-CN Status - Delivered 06:…" at bounding box center [579, 508] width 987 height 1660
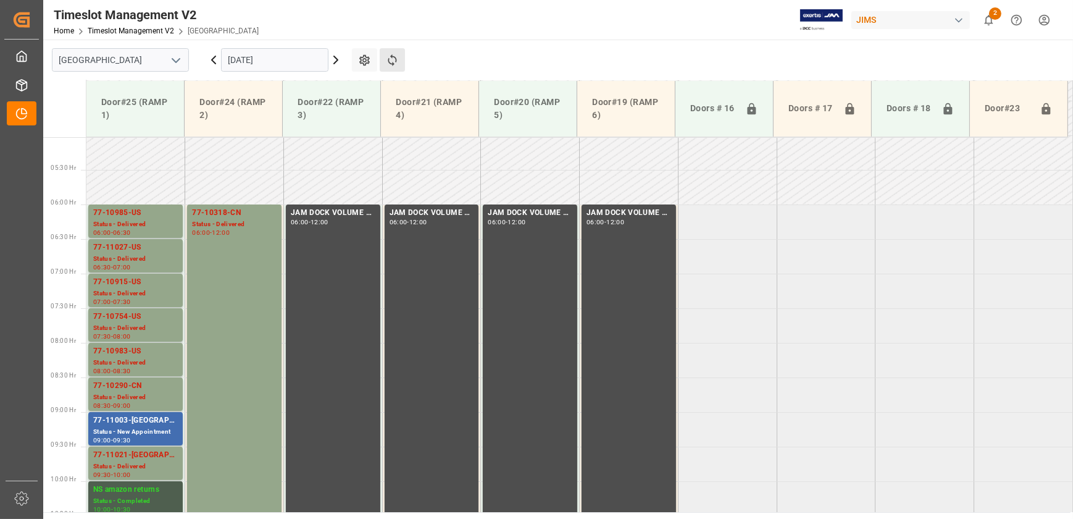
scroll to position [346, 0]
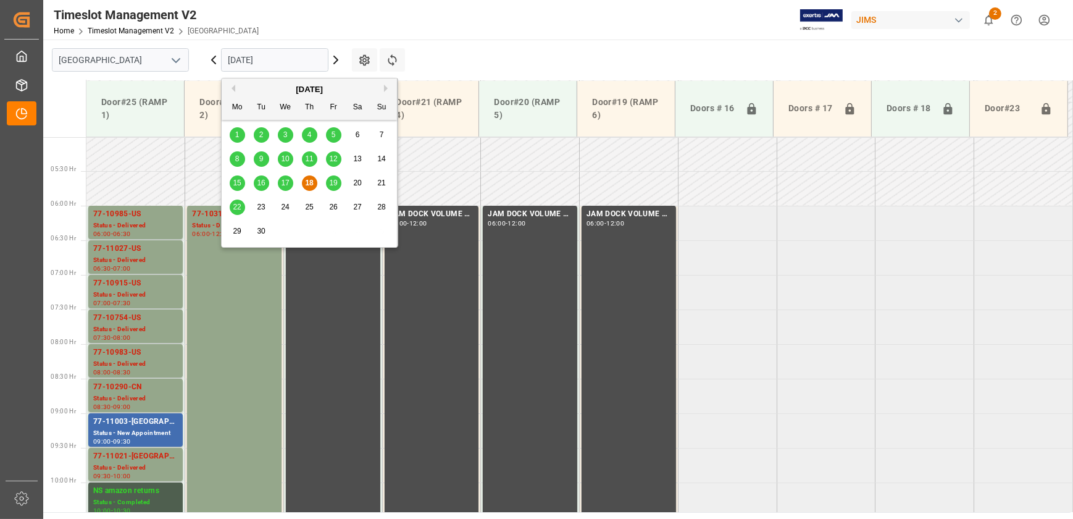
click at [275, 64] on input "[DATE]" at bounding box center [274, 59] width 107 height 23
click at [335, 183] on span "19" at bounding box center [333, 182] width 8 height 9
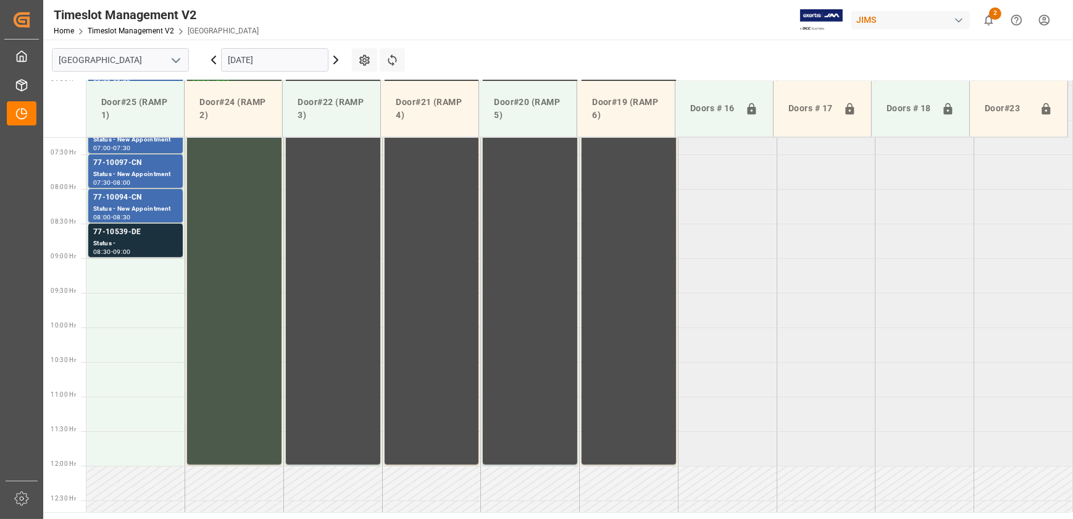
scroll to position [485, 0]
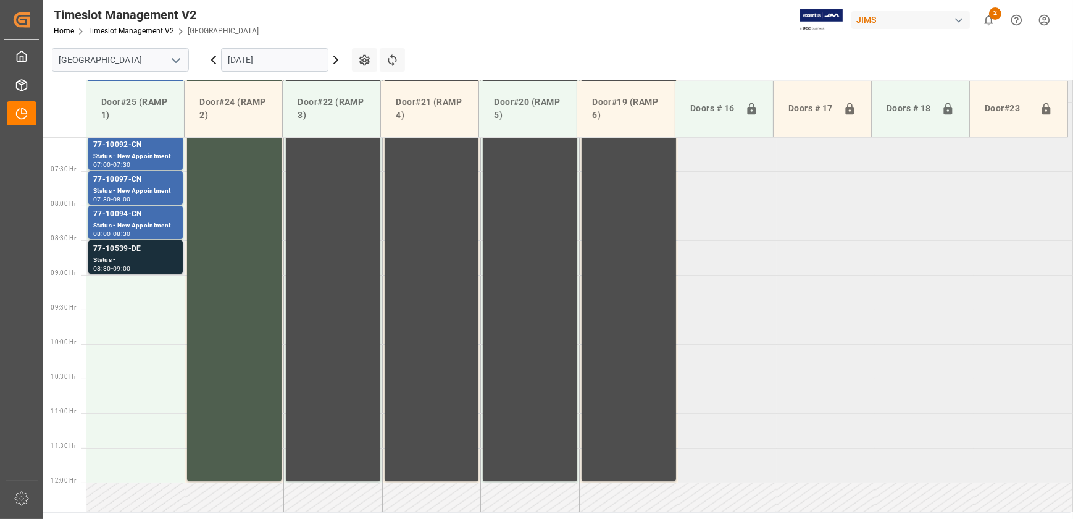
click at [166, 262] on div "Status -" at bounding box center [135, 260] width 85 height 10
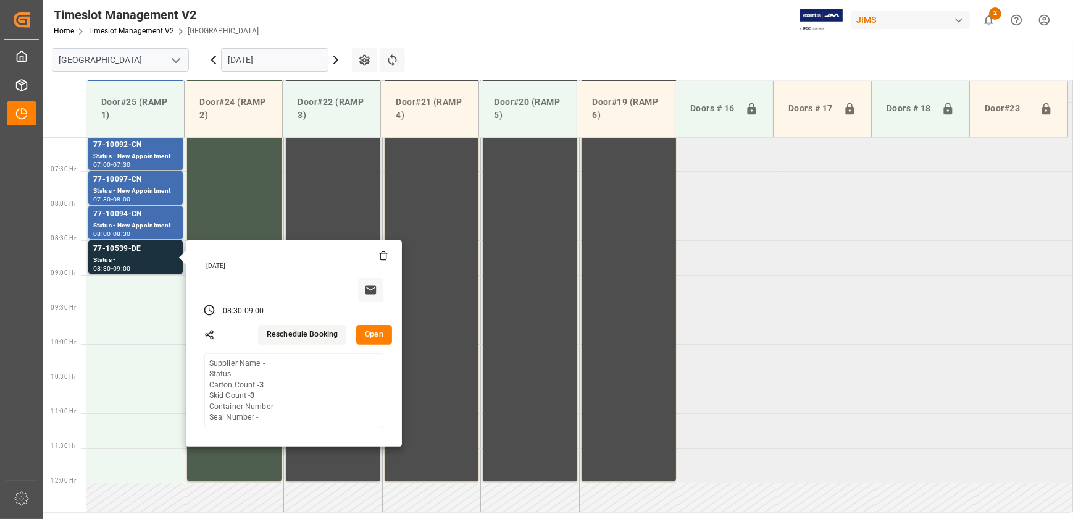
click at [376, 336] on button "Open" at bounding box center [374, 335] width 36 height 20
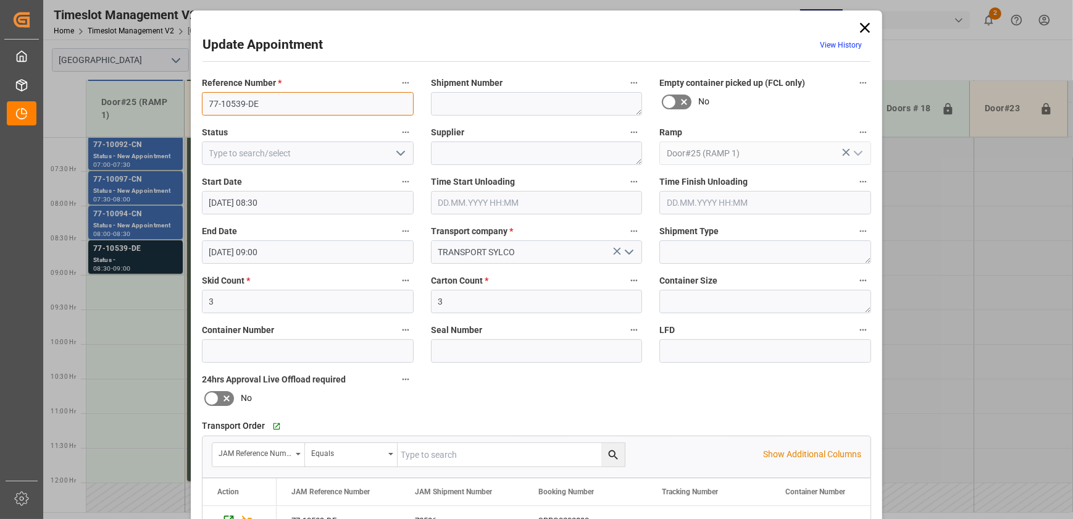
click at [269, 104] on input "77-10539-DE" at bounding box center [308, 103] width 212 height 23
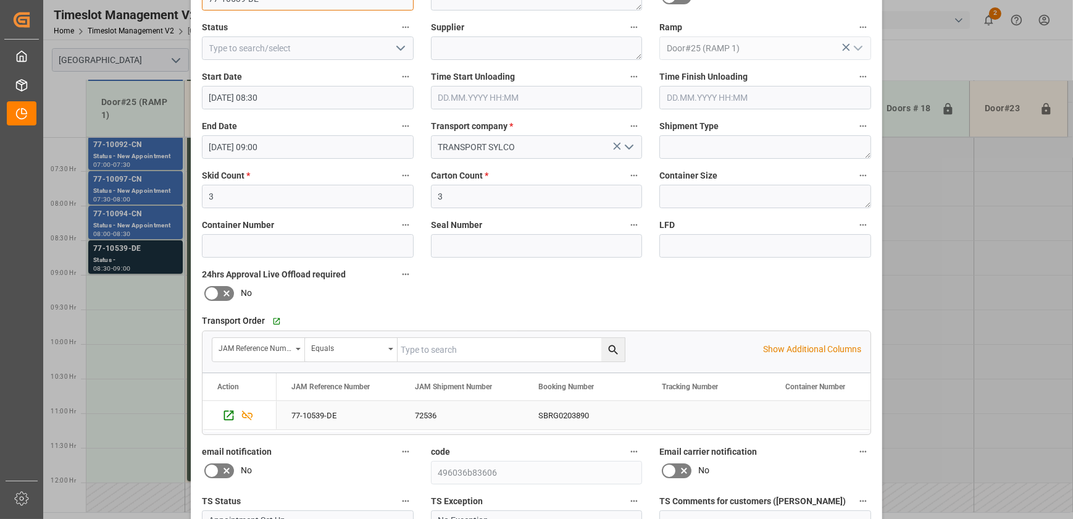
scroll to position [0, 0]
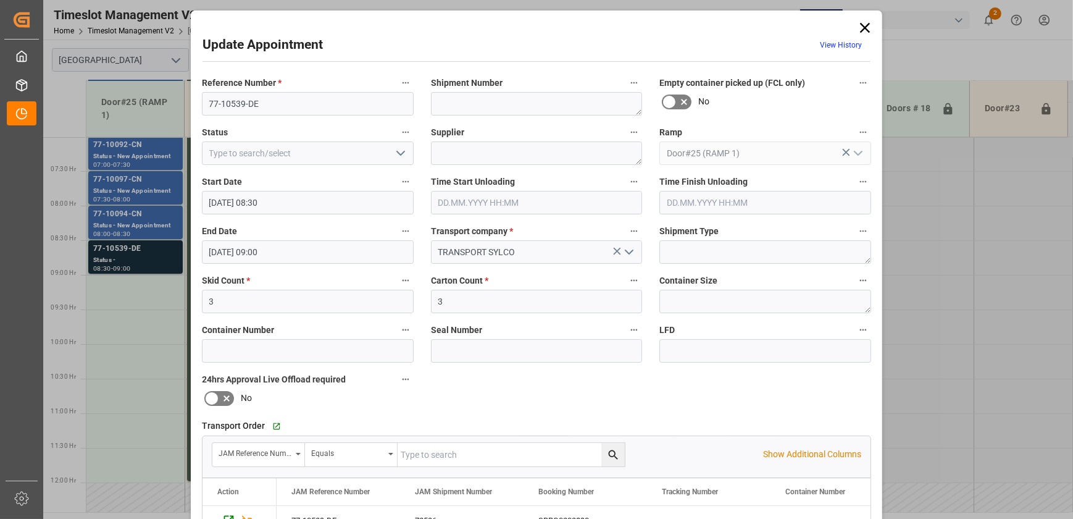
click at [865, 28] on icon at bounding box center [864, 27] width 17 height 17
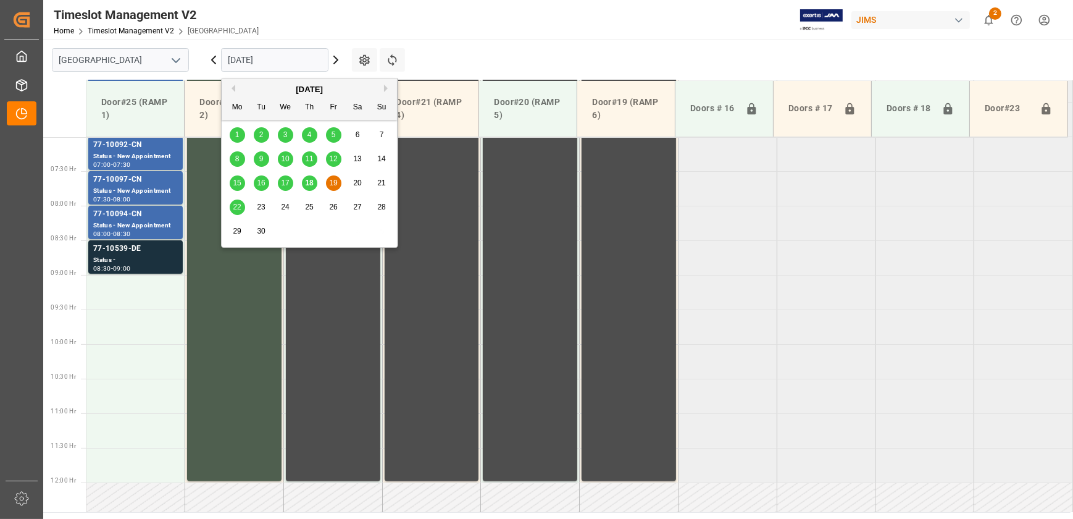
click at [291, 56] on input "19.09.2025" at bounding box center [274, 59] width 107 height 23
click at [334, 59] on icon at bounding box center [335, 59] width 15 height 15
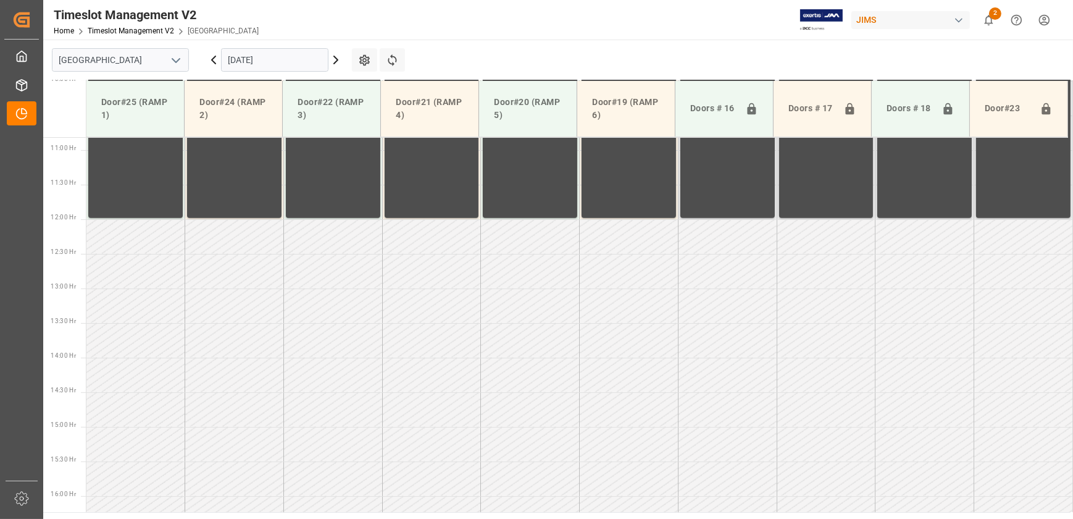
scroll to position [766, 0]
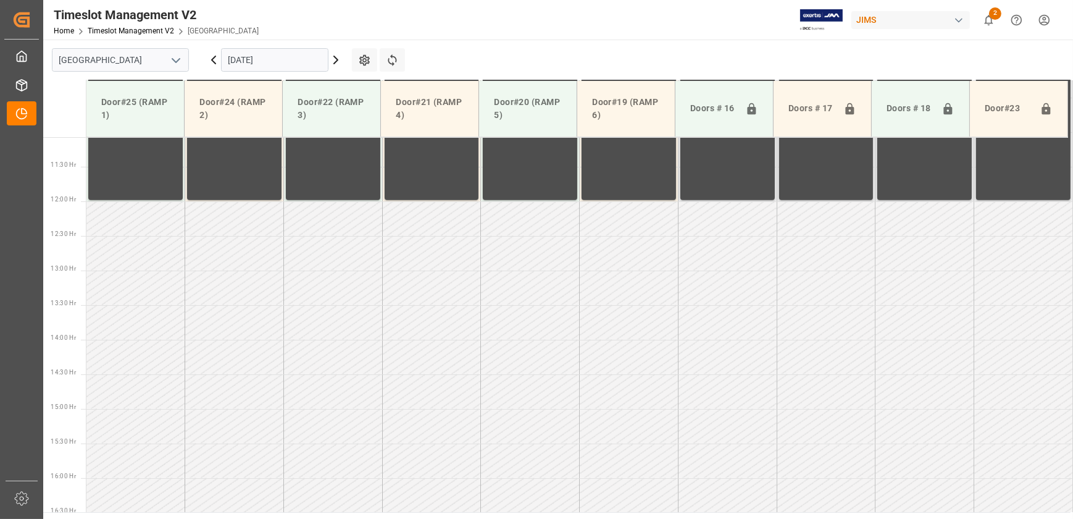
click at [215, 62] on icon at bounding box center [213, 59] width 15 height 15
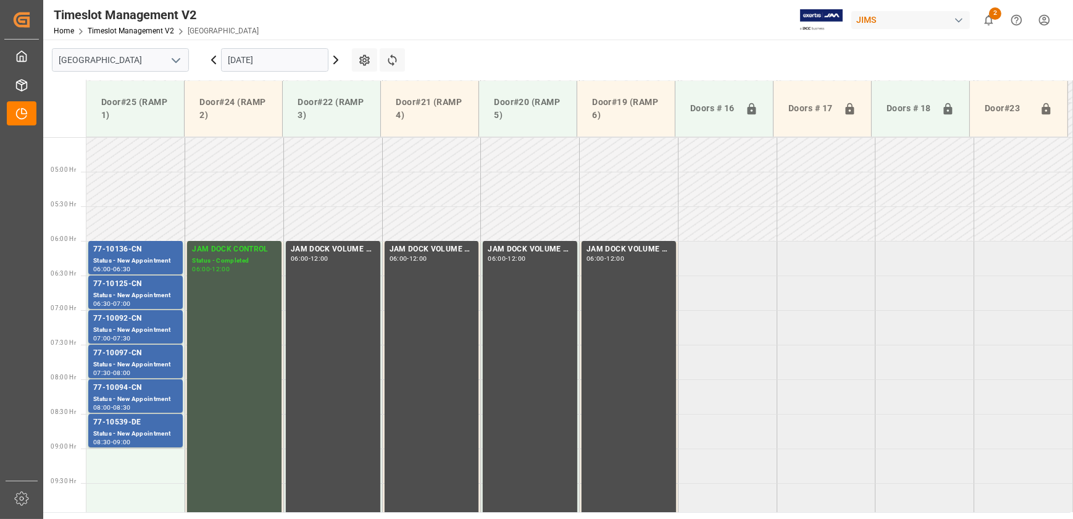
scroll to position [204, 0]
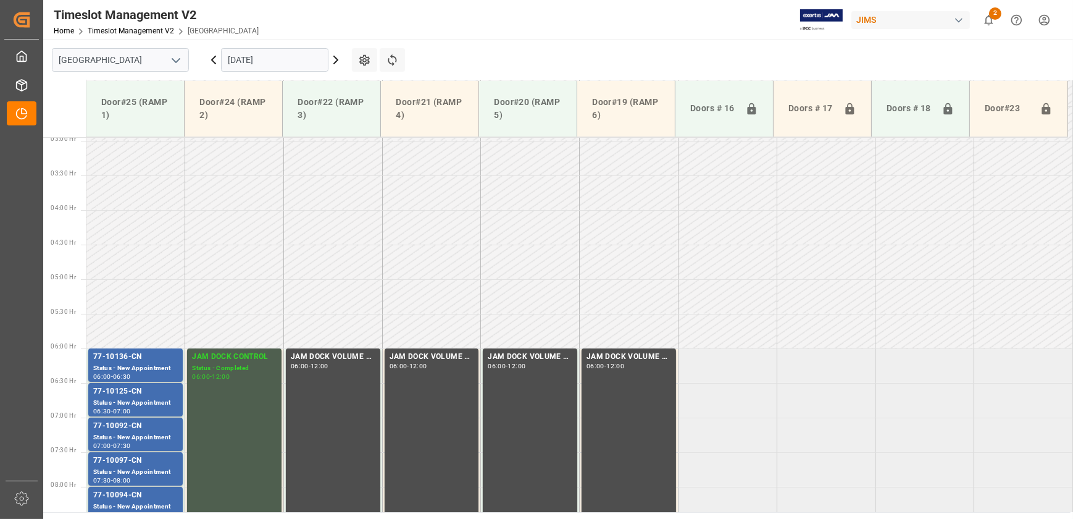
click at [274, 56] on input "19.09.2025" at bounding box center [274, 59] width 107 height 23
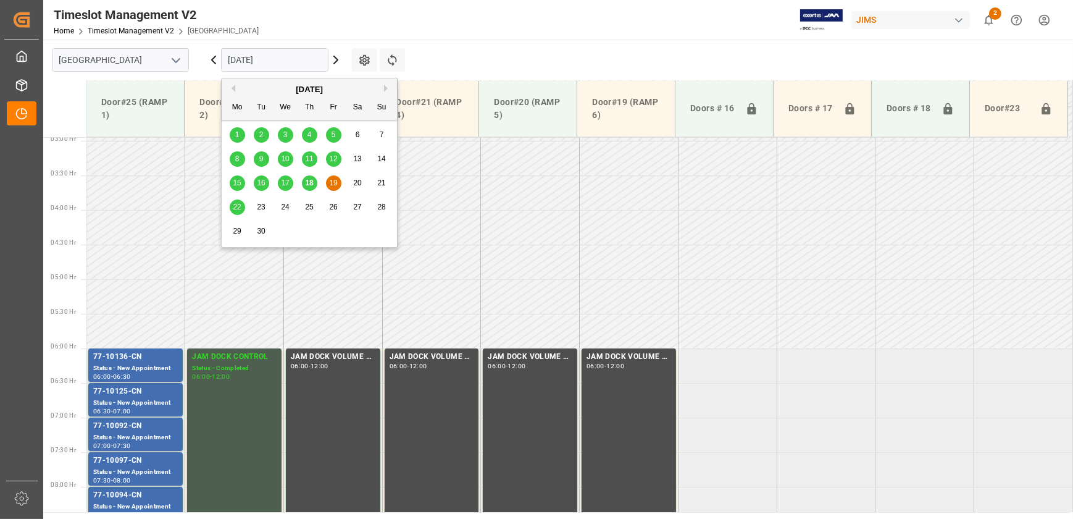
click at [241, 209] on div "22" at bounding box center [237, 207] width 15 height 15
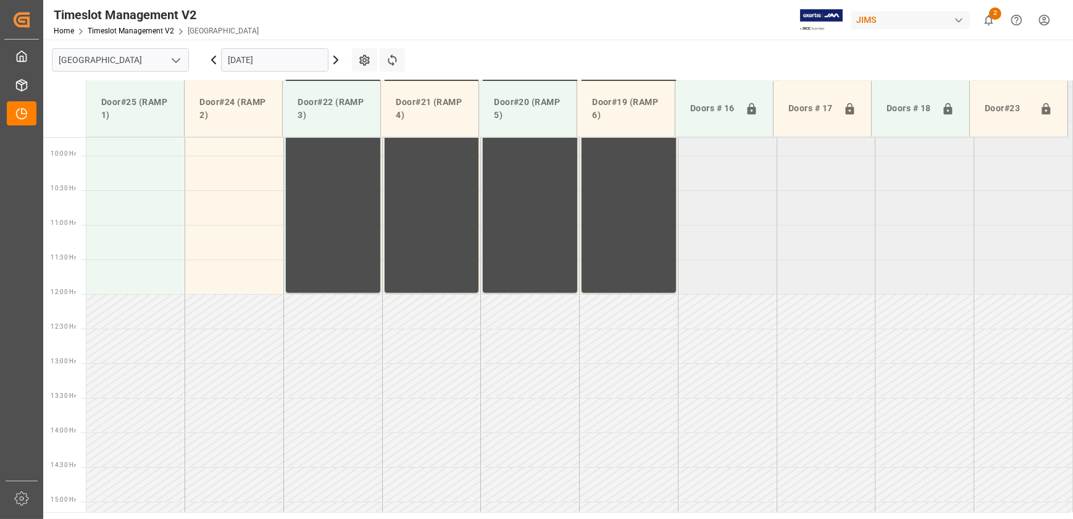
scroll to position [766, 0]
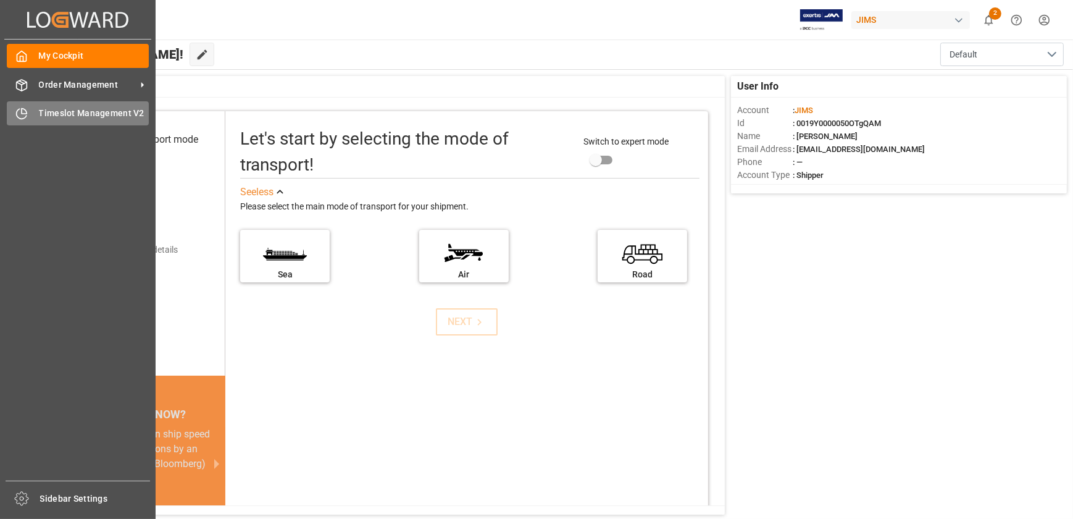
click at [43, 112] on span "Timeslot Management V2" at bounding box center [94, 113] width 111 height 13
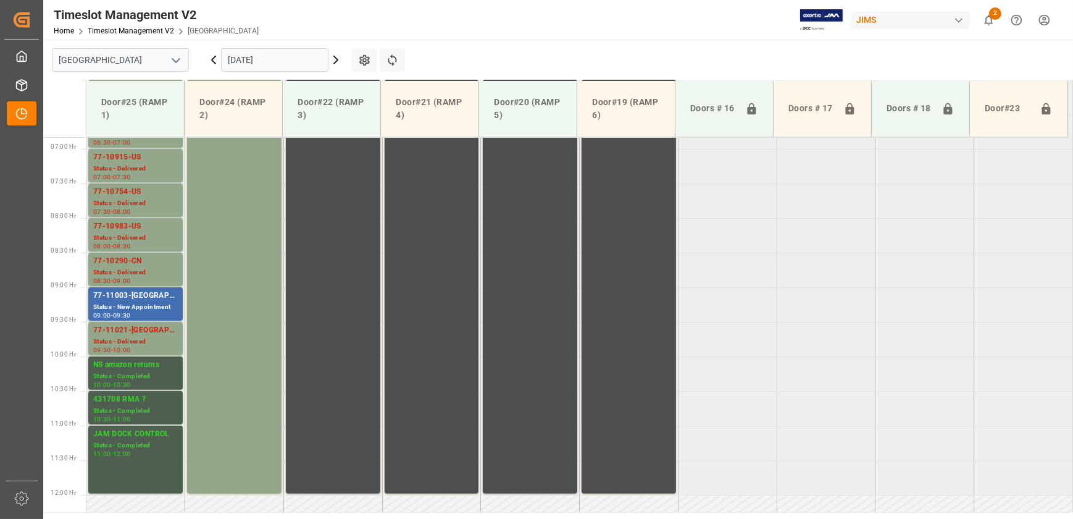
scroll to position [472, 0]
